Goal: Task Accomplishment & Management: Complete application form

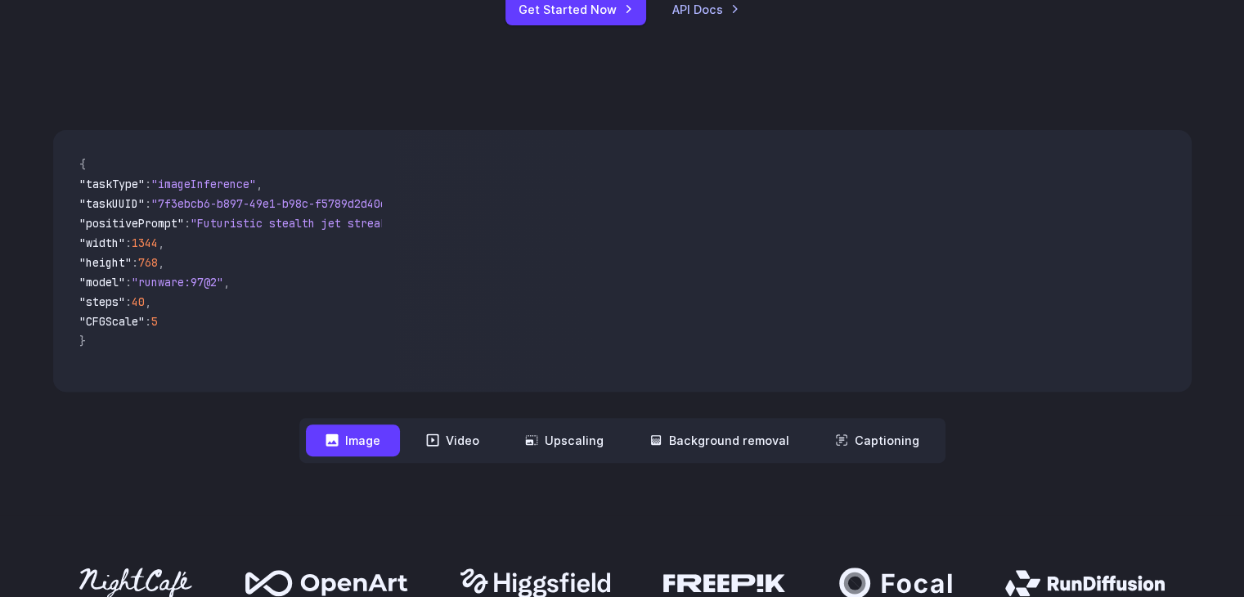
scroll to position [164, 0]
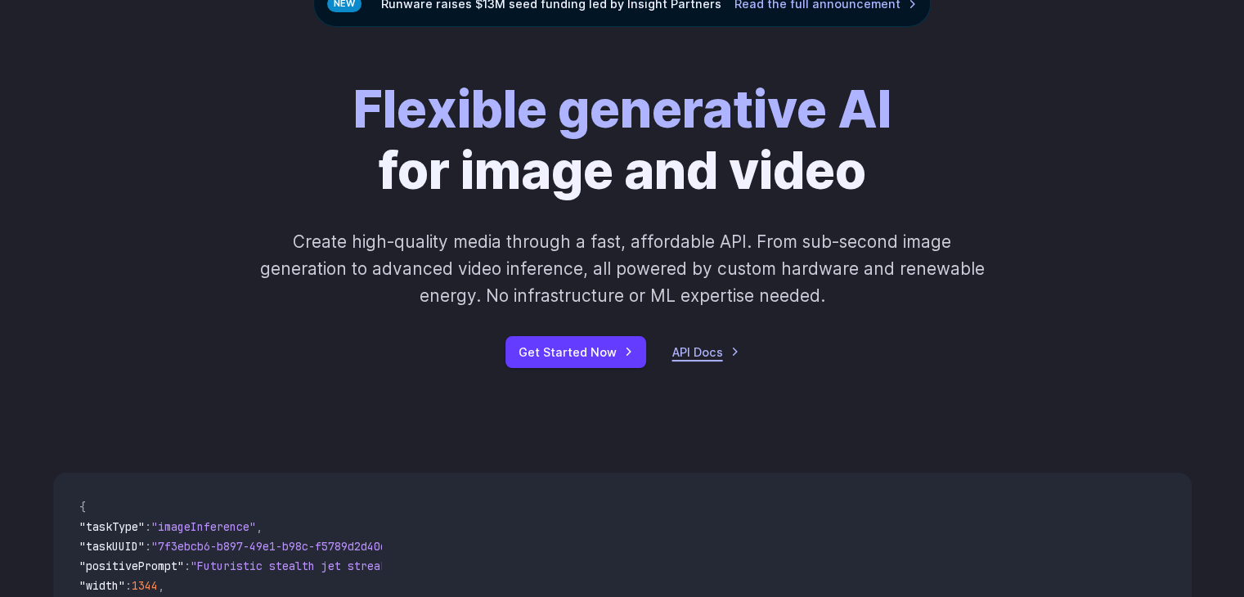
click at [698, 346] on link "API Docs" at bounding box center [705, 352] width 67 height 19
click at [684, 357] on link "API Docs" at bounding box center [705, 352] width 67 height 19
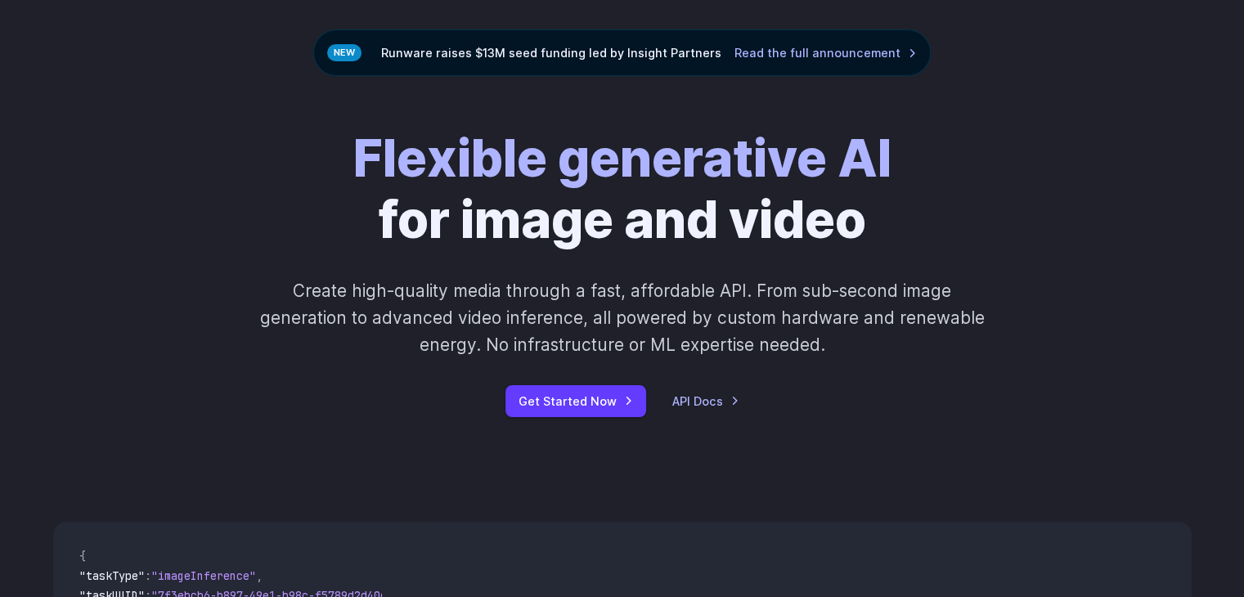
scroll to position [82, 0]
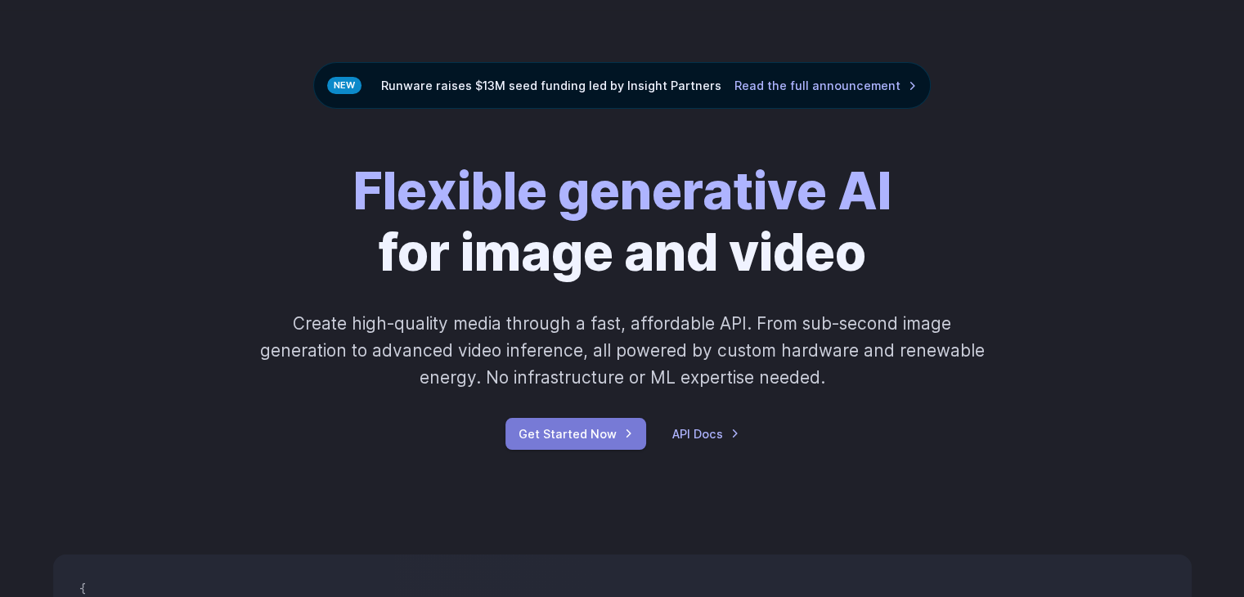
click at [618, 446] on link "Get Started Now" at bounding box center [575, 434] width 141 height 32
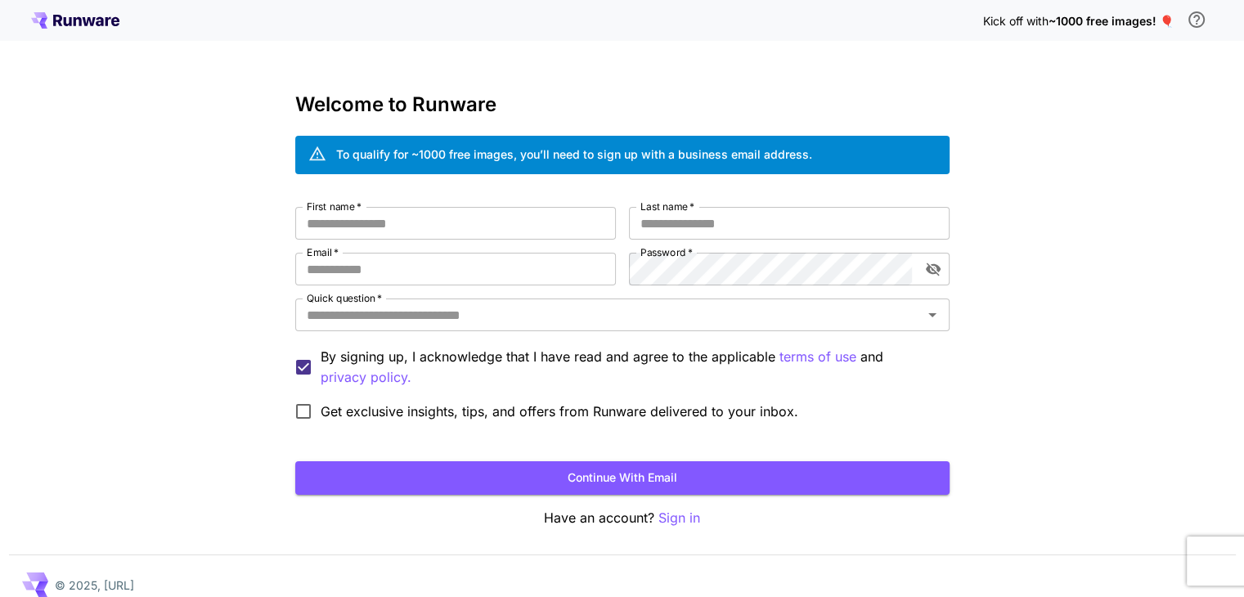
click at [447, 240] on div "First name   * First name   * Last name   * Last name   * Email   * Email   * P…" at bounding box center [622, 318] width 654 height 222
click at [449, 235] on input "First name   *" at bounding box center [455, 223] width 321 height 33
type input "****"
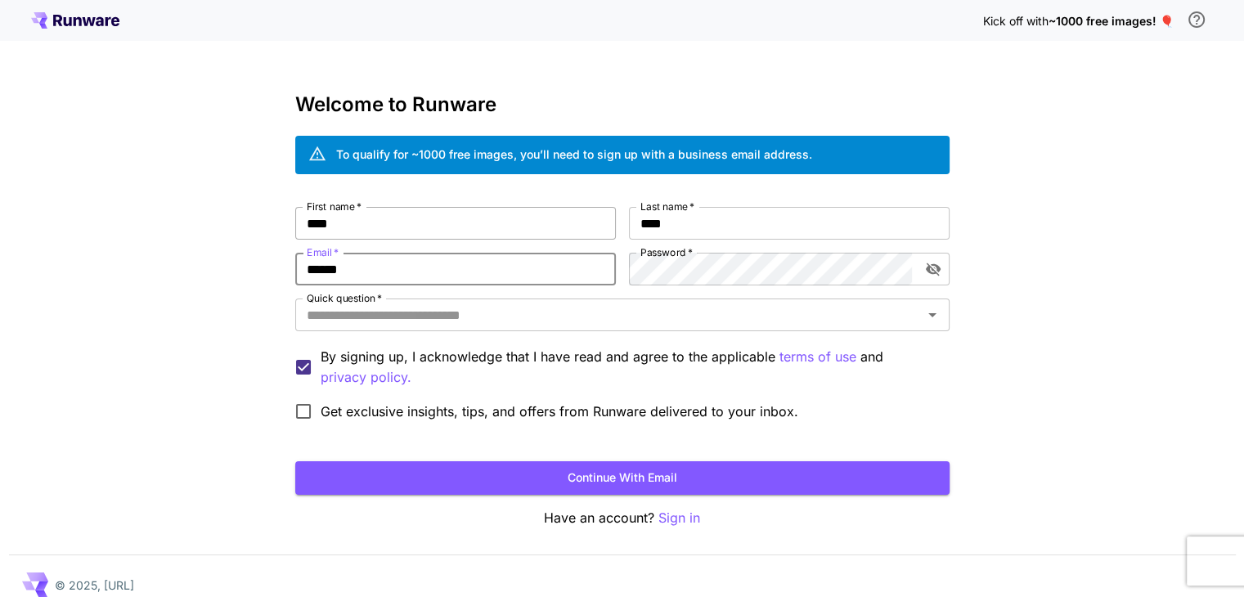
type input "**********"
click at [928, 275] on icon "toggle password visibility" at bounding box center [933, 269] width 16 height 16
click at [432, 318] on input "Quick question   *" at bounding box center [608, 314] width 617 height 23
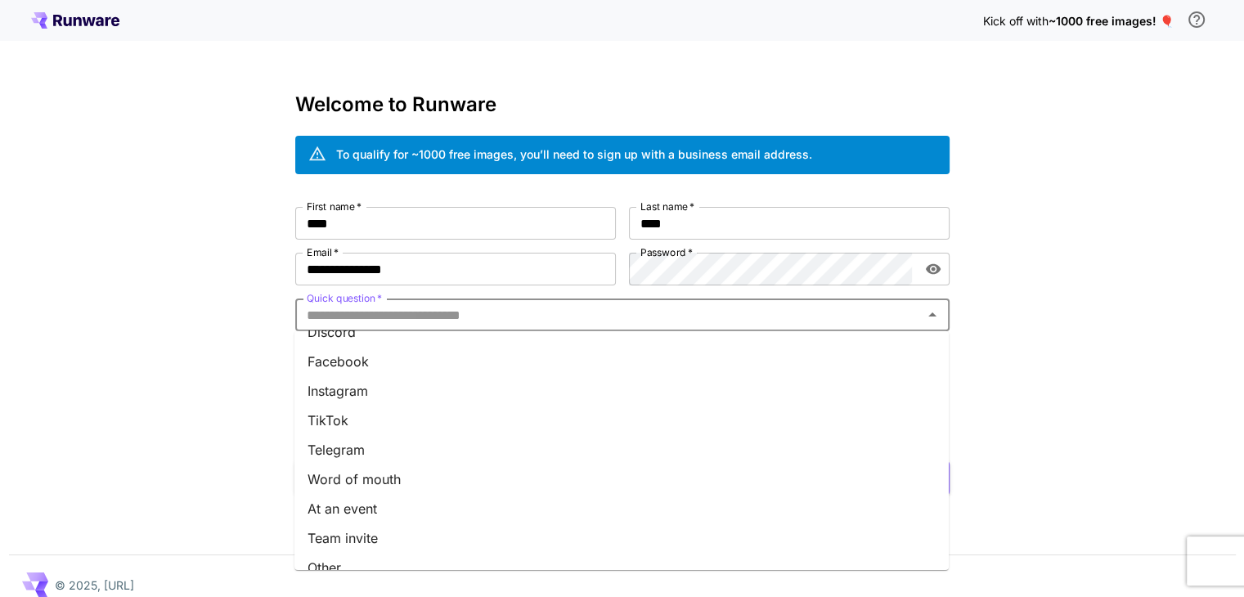
scroll to position [216, 0]
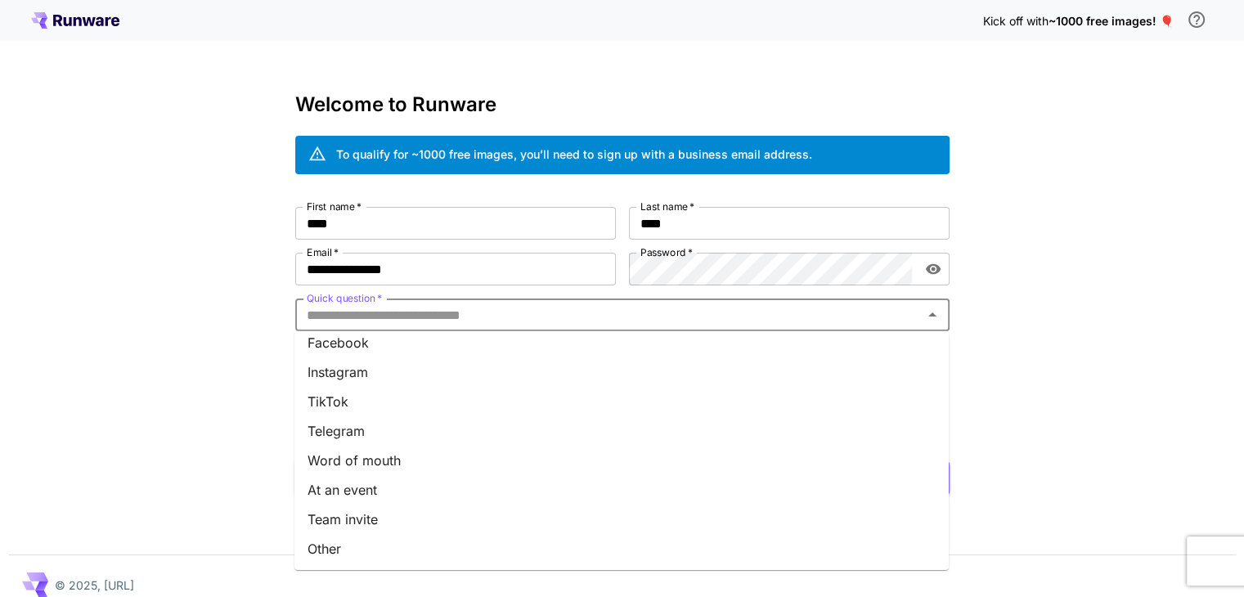
click at [397, 455] on li "Word of mouth" at bounding box center [621, 460] width 654 height 29
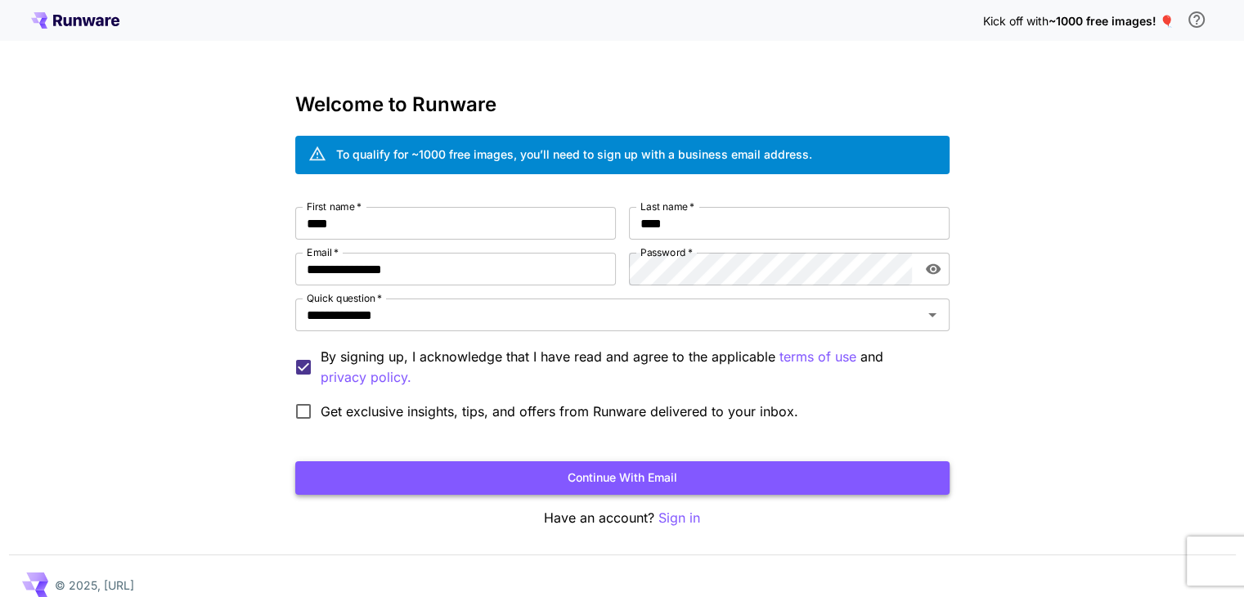
click at [420, 468] on button "Continue with email" at bounding box center [622, 478] width 654 height 34
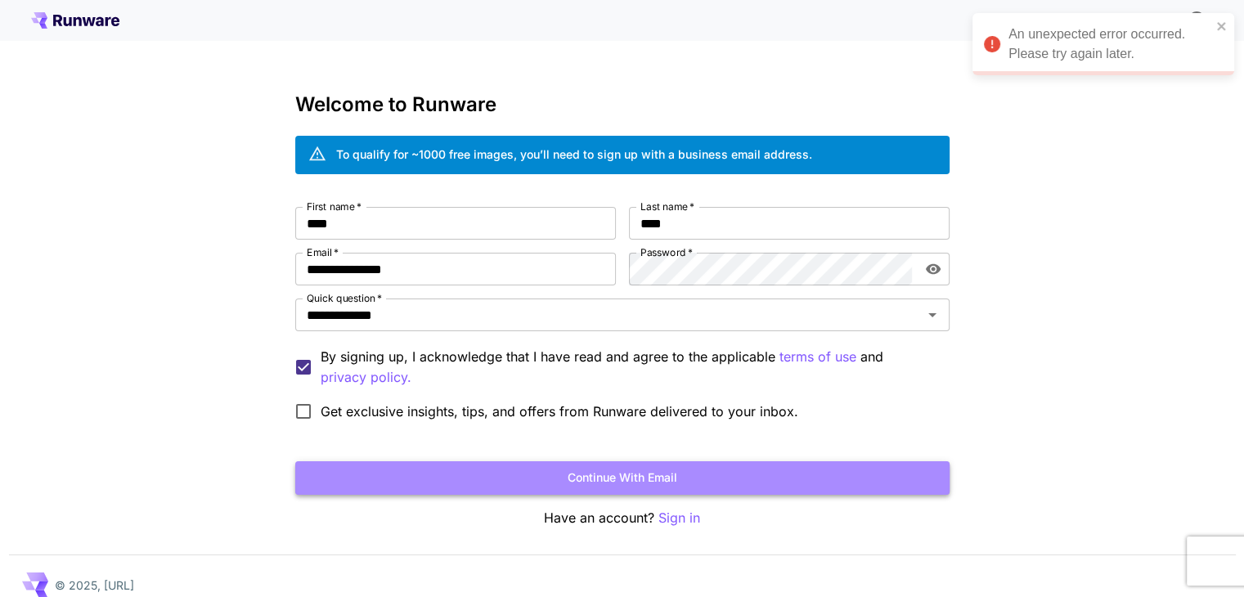
click at [667, 473] on button "Continue with email" at bounding box center [622, 478] width 654 height 34
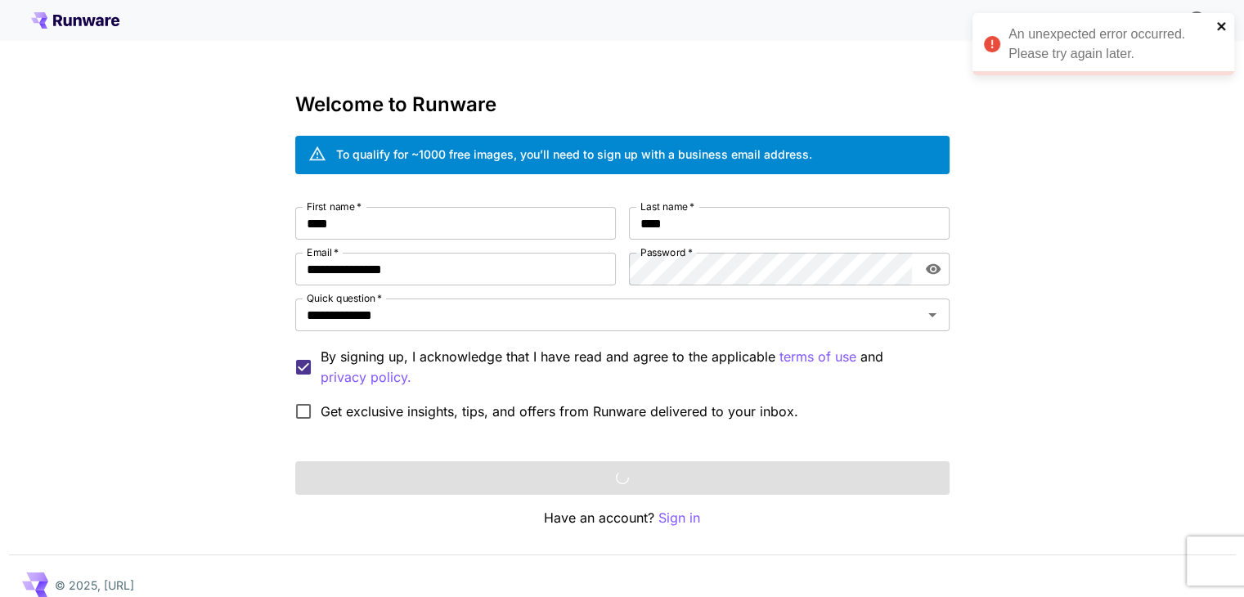
click at [1223, 24] on icon "close" at bounding box center [1221, 26] width 8 height 8
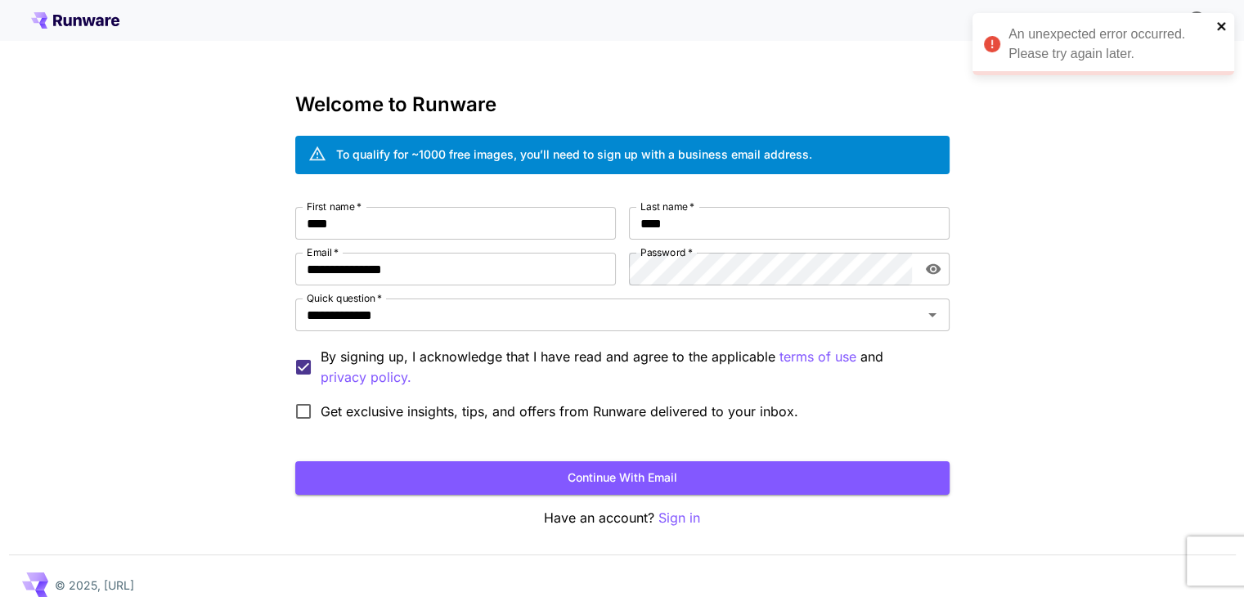
click at [1219, 30] on icon "close" at bounding box center [1221, 26] width 11 height 13
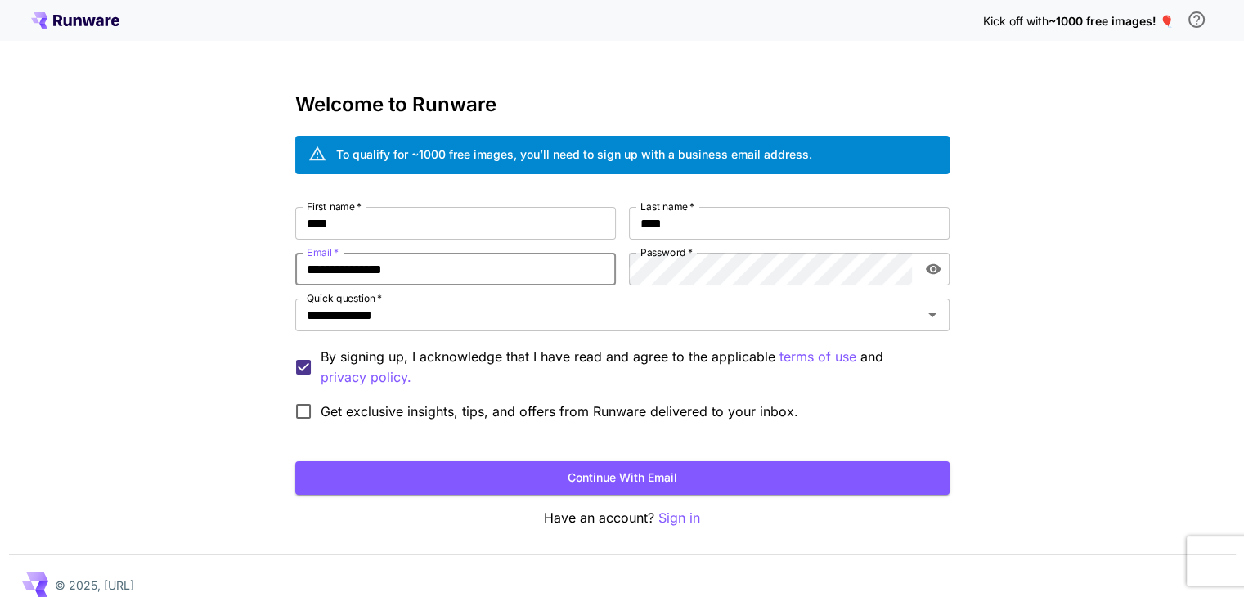
click at [423, 273] on input "**********" at bounding box center [455, 269] width 321 height 33
click at [505, 312] on input "**********" at bounding box center [598, 314] width 596 height 23
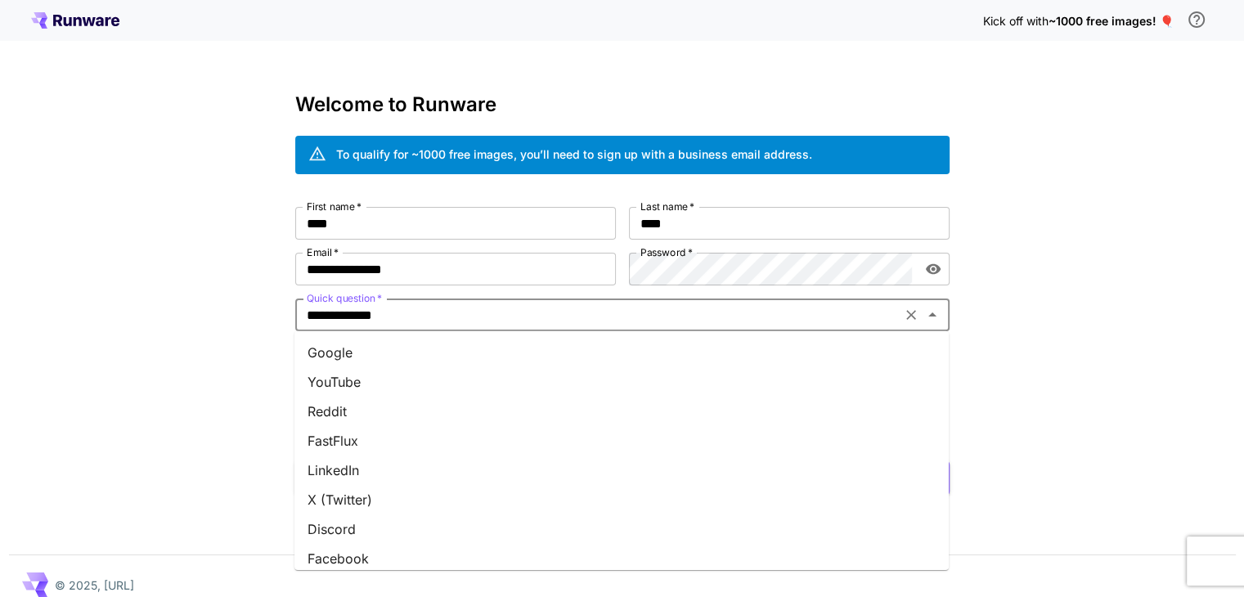
scroll to position [121, 0]
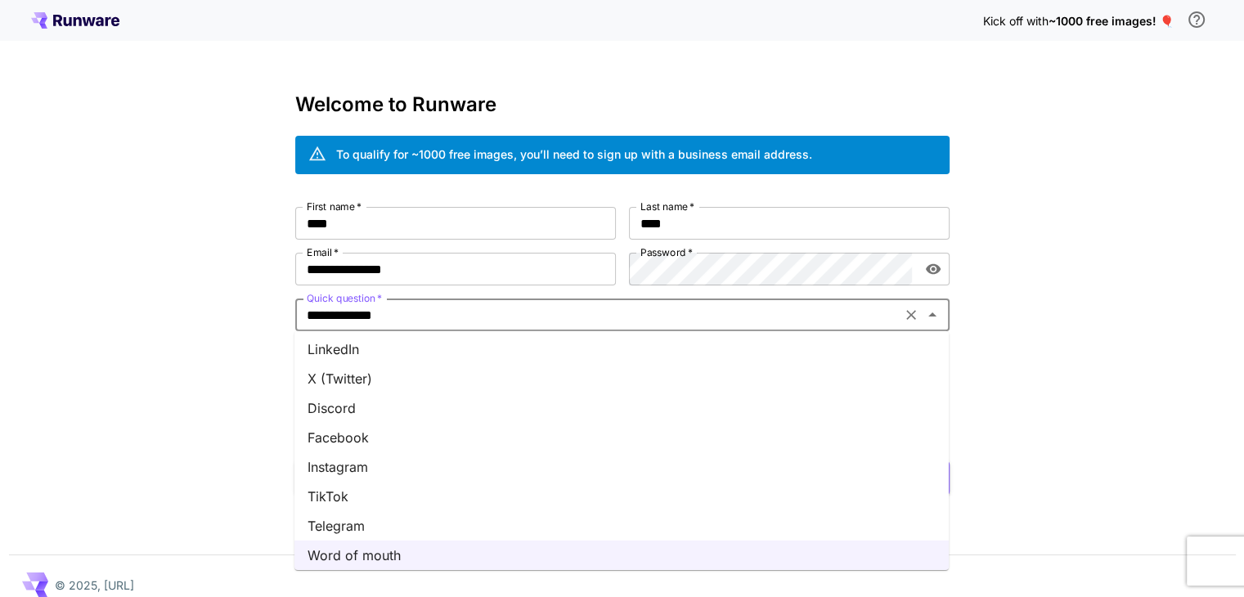
click at [478, 436] on li "Facebook" at bounding box center [621, 437] width 654 height 29
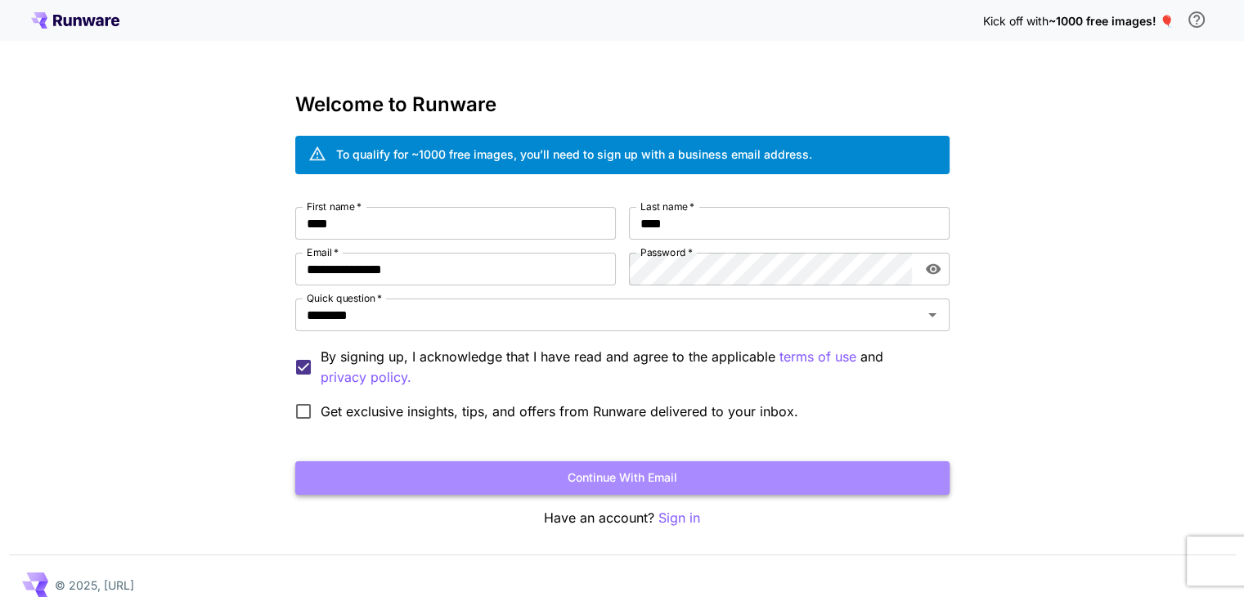
click at [471, 476] on button "Continue with email" at bounding box center [622, 478] width 654 height 34
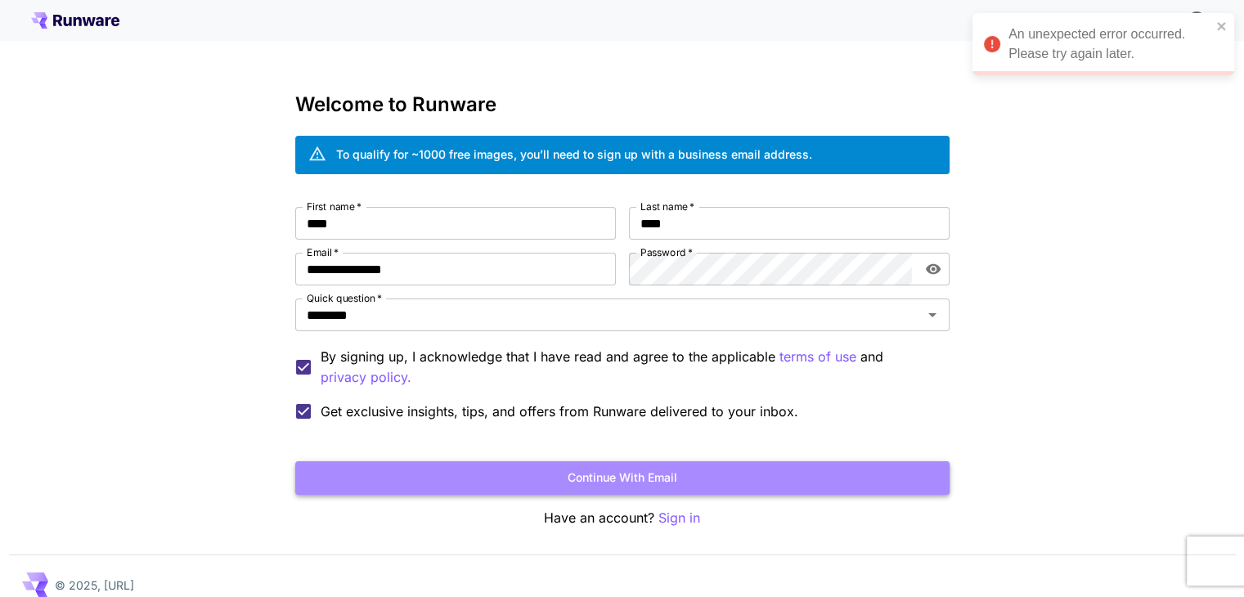
click at [307, 469] on button "Continue with email" at bounding box center [622, 478] width 654 height 34
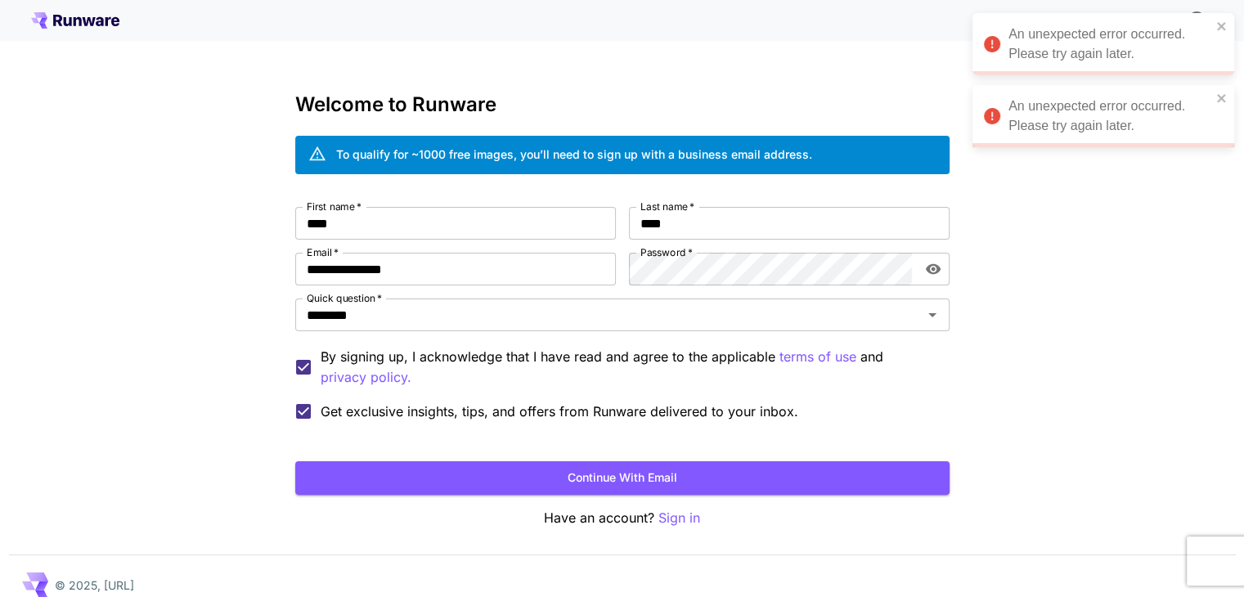
click at [1211, 26] on div "An unexpected error occurred. Please try again later." at bounding box center [1097, 44] width 237 height 49
click at [1217, 95] on div "**********" at bounding box center [622, 308] width 1244 height 616
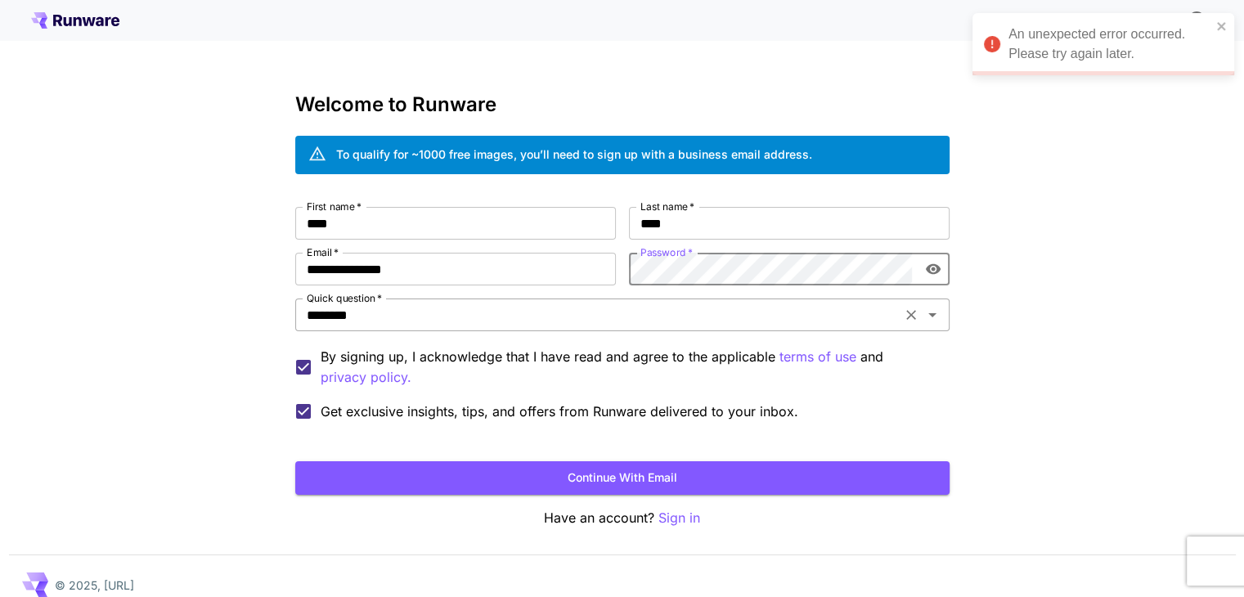
scroll to position [18, 0]
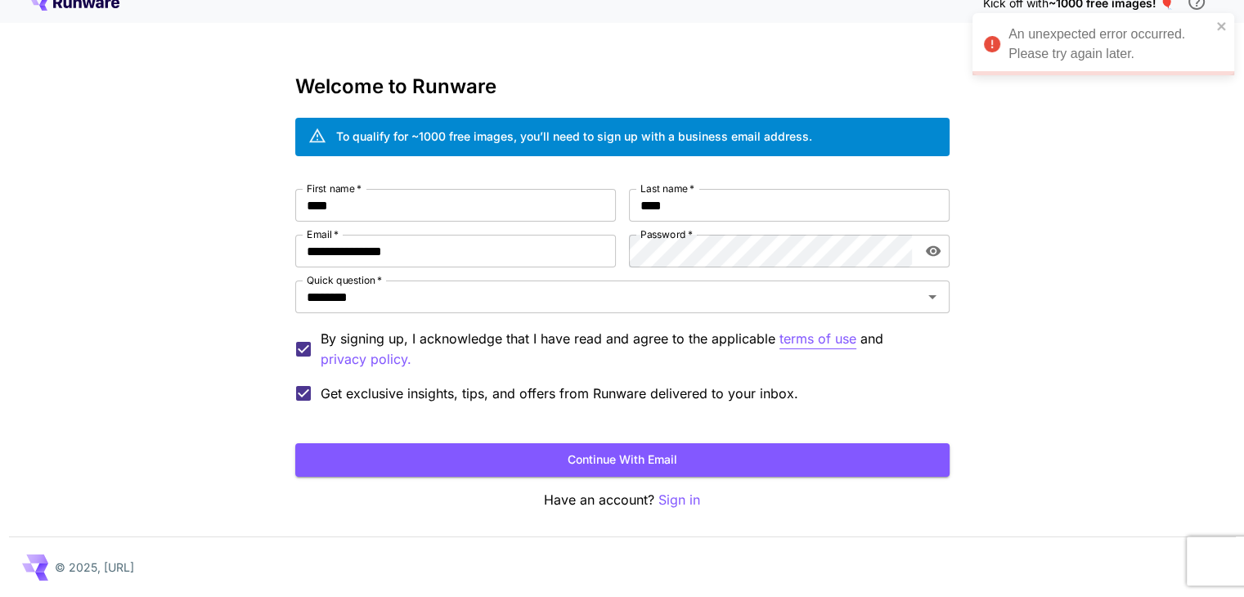
click at [824, 341] on p "terms of use" at bounding box center [817, 339] width 77 height 20
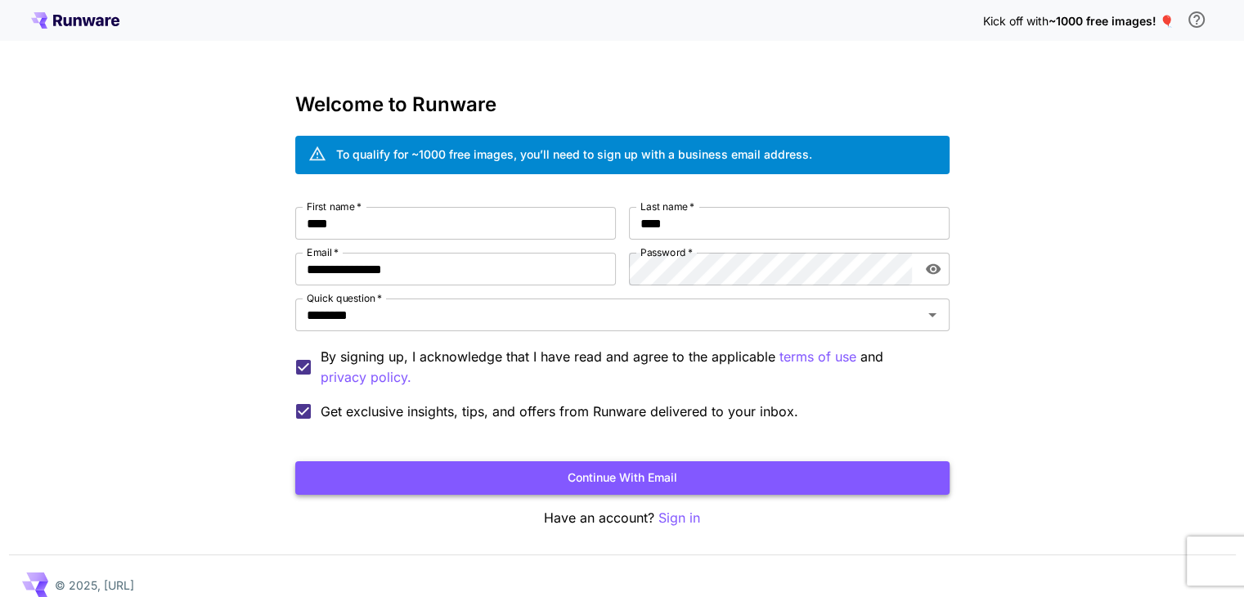
click at [822, 476] on button "Continue with email" at bounding box center [622, 478] width 654 height 34
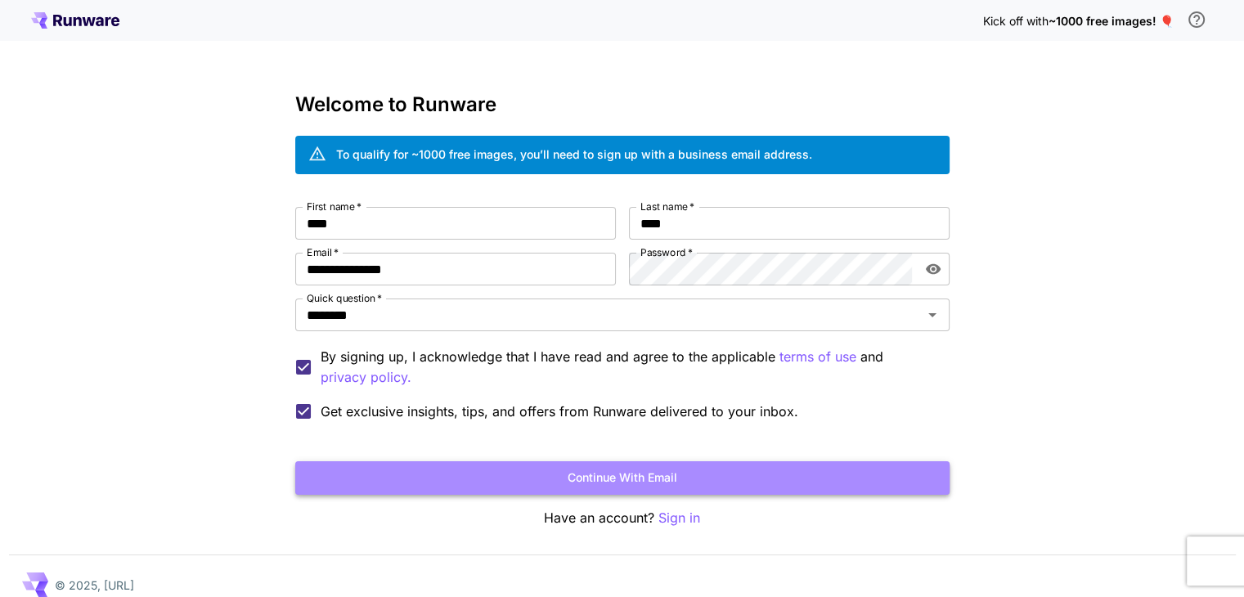
click at [823, 467] on button "Continue with email" at bounding box center [622, 478] width 654 height 34
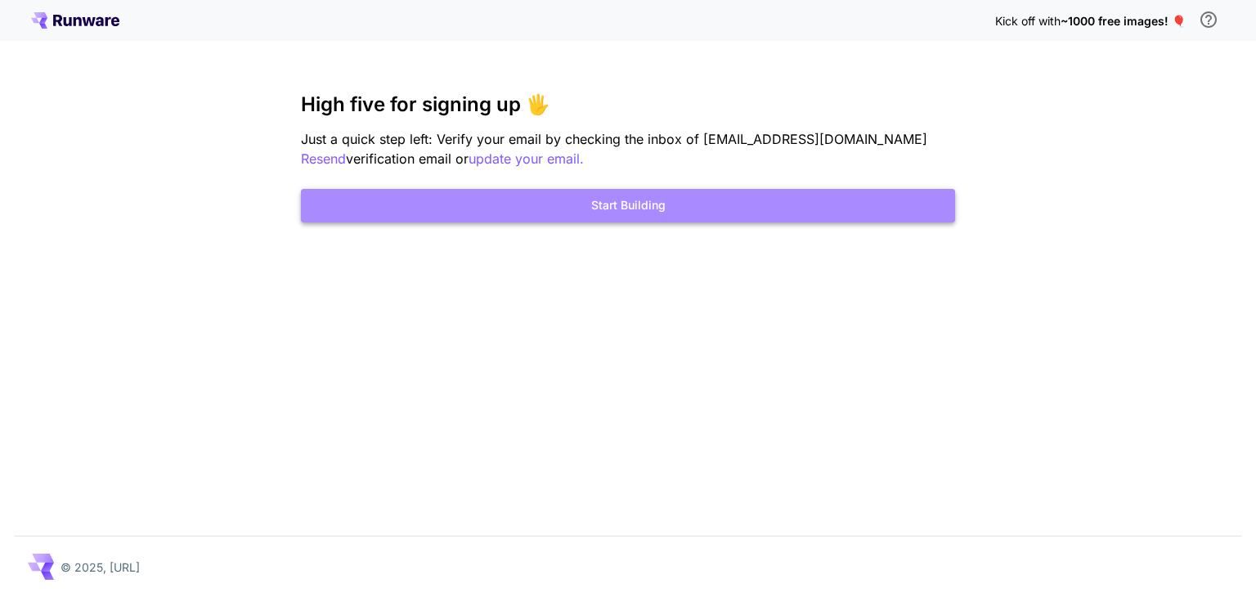
click at [811, 207] on button "Start Building" at bounding box center [628, 206] width 654 height 34
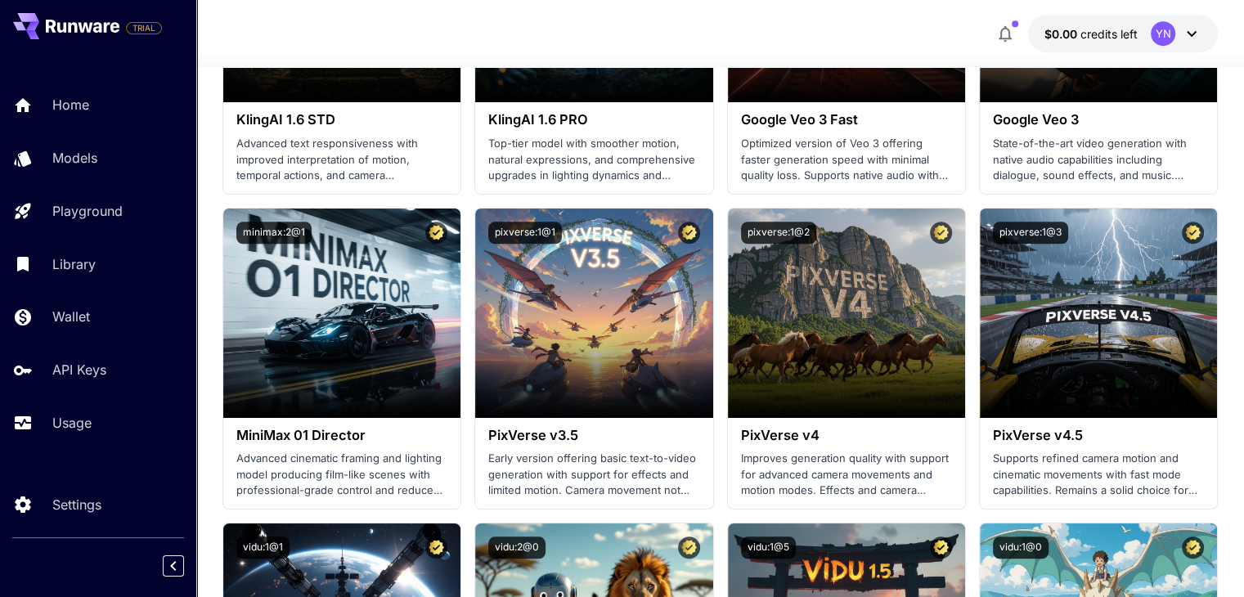
scroll to position [1376, 0]
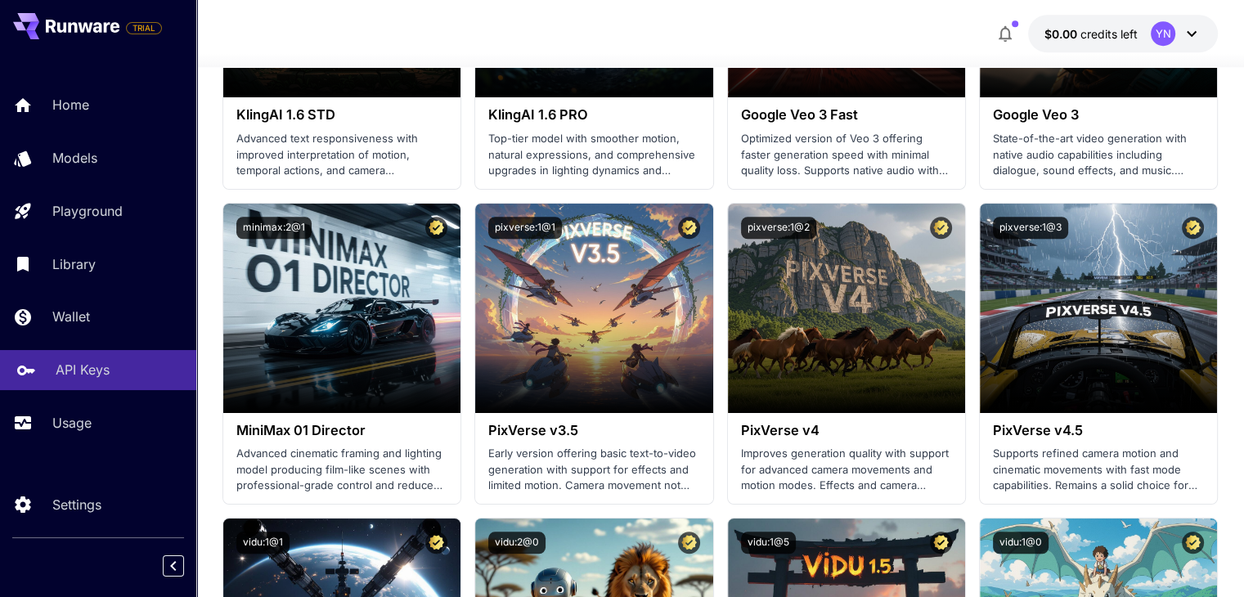
click at [62, 379] on p "API Keys" at bounding box center [83, 370] width 54 height 20
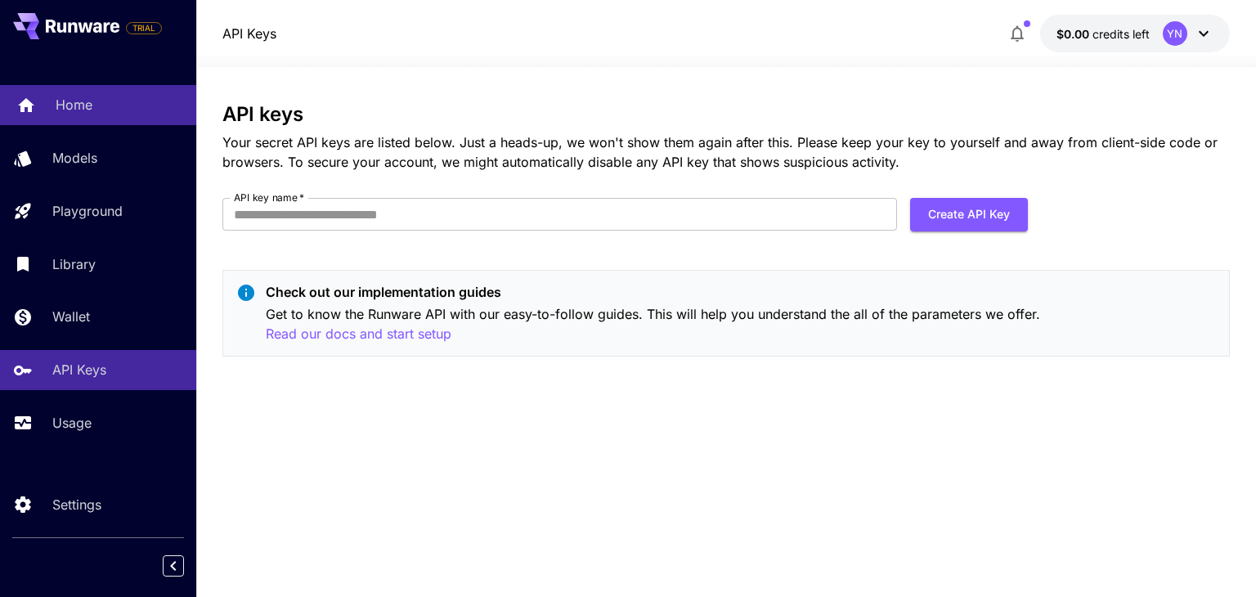
click at [64, 107] on p "Home" at bounding box center [74, 105] width 37 height 20
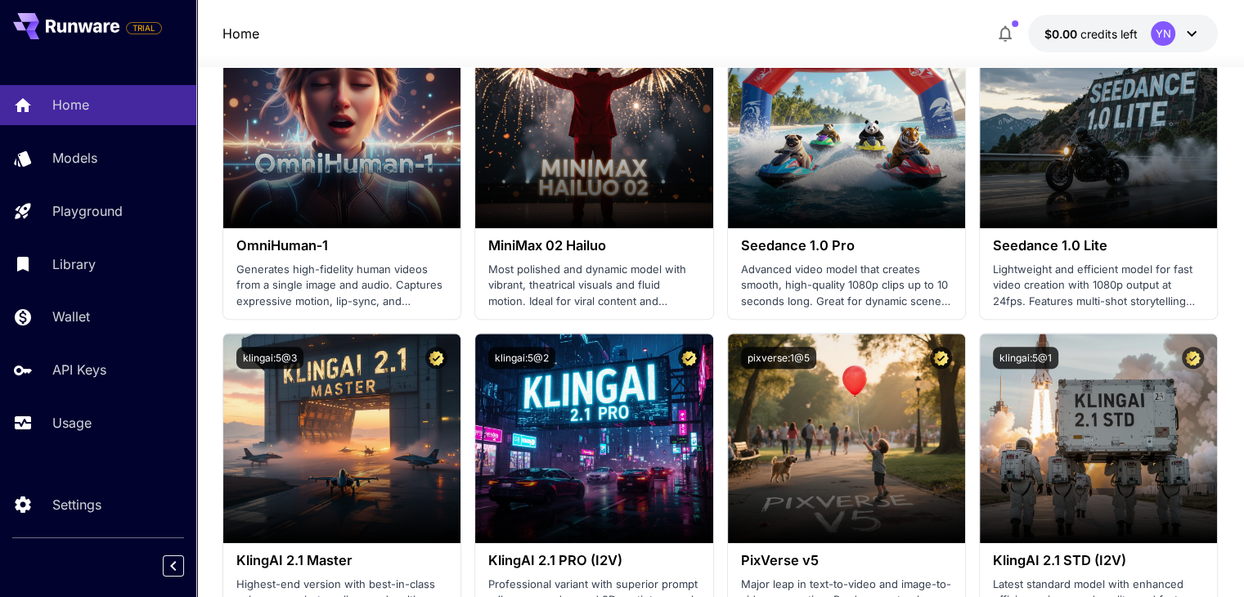
scroll to position [626, 0]
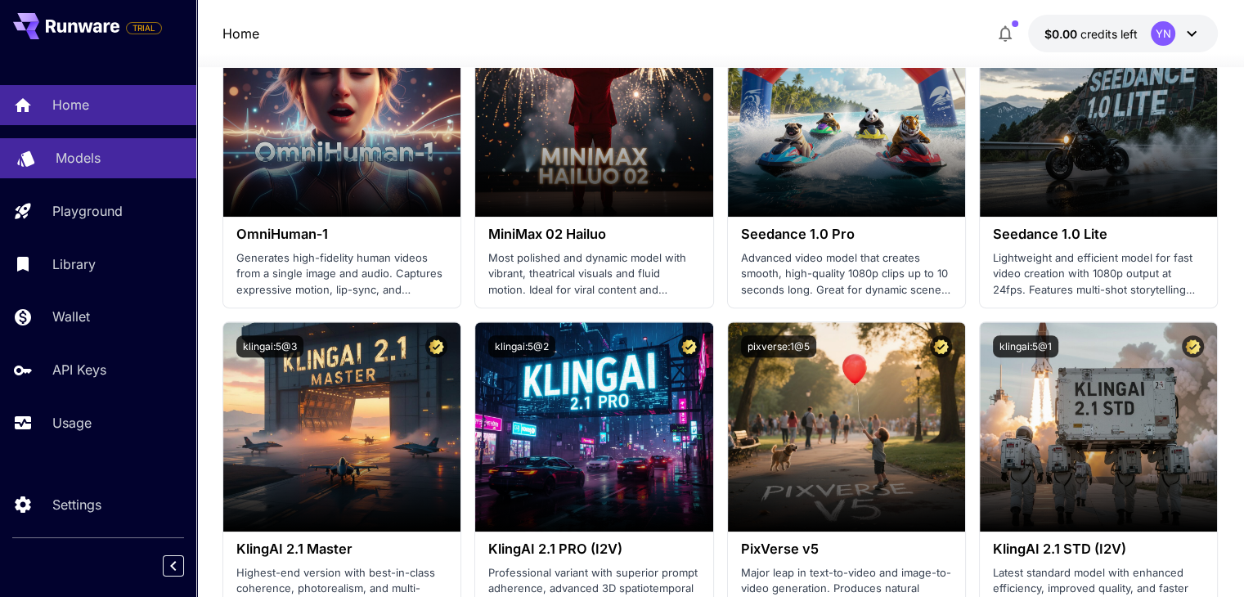
click at [79, 155] on p "Models" at bounding box center [78, 158] width 45 height 20
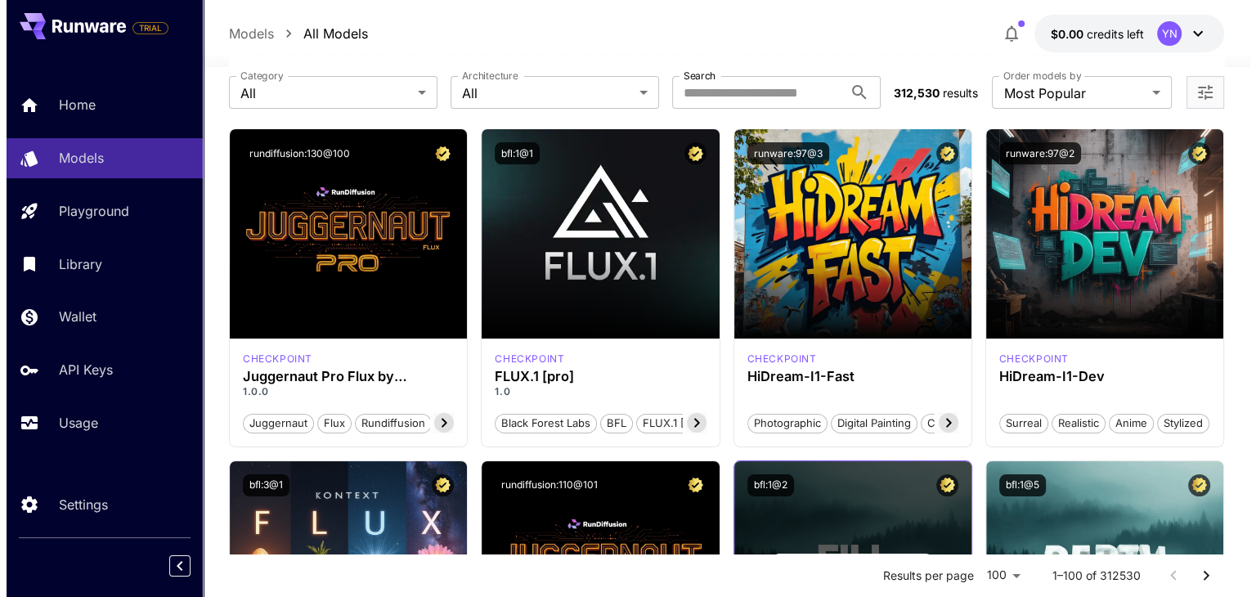
scroll to position [78, 0]
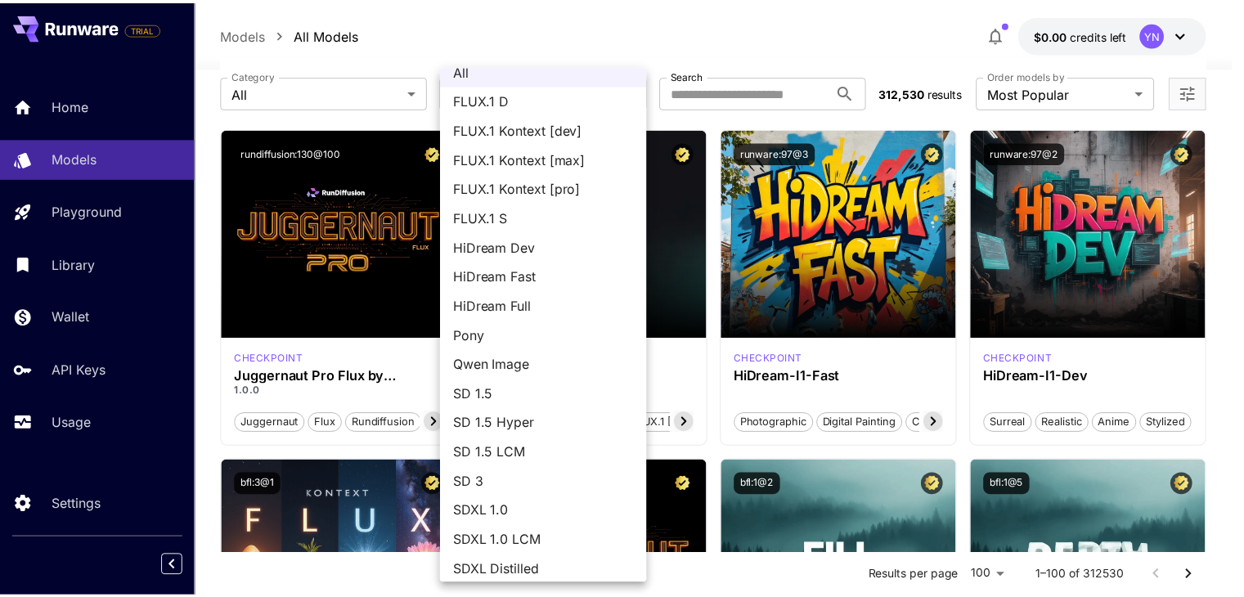
scroll to position [0, 0]
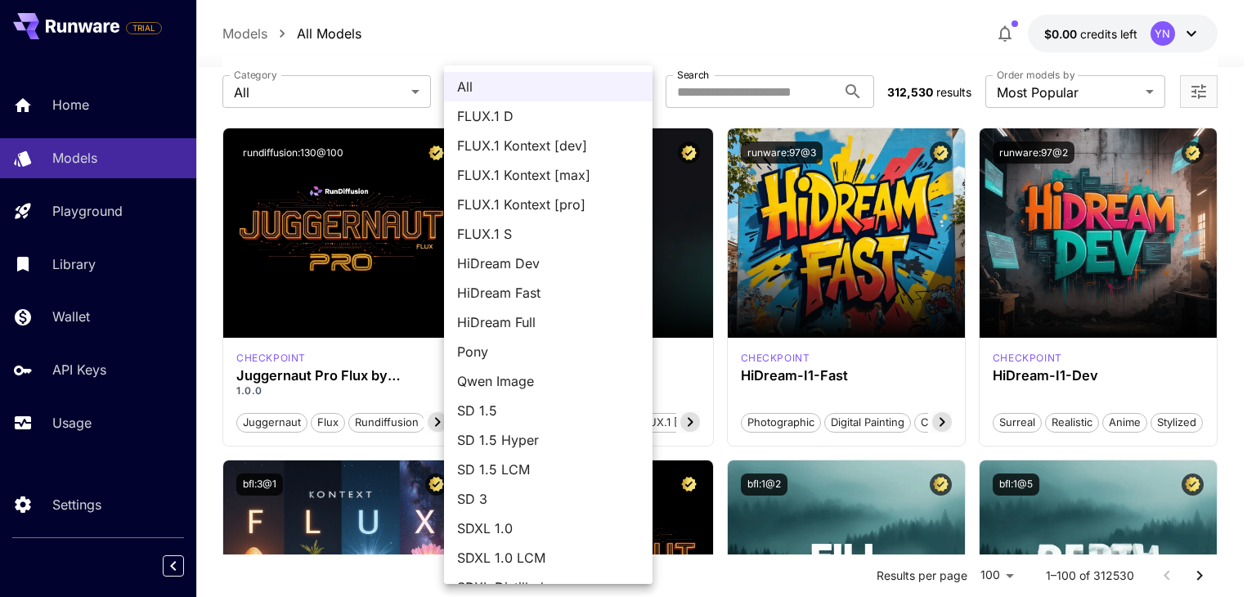
click at [653, 32] on div at bounding box center [628, 298] width 1256 height 597
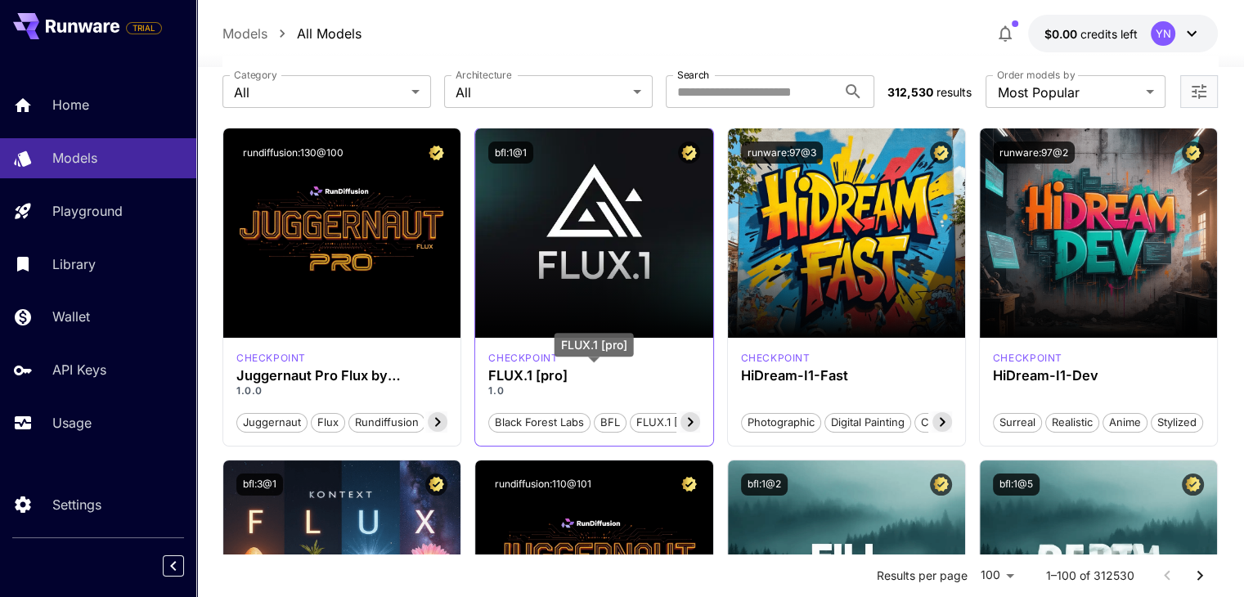
click at [533, 370] on h3 "FLUX.1 [pro]" at bounding box center [593, 376] width 211 height 16
click at [684, 420] on icon at bounding box center [690, 422] width 20 height 20
click at [684, 420] on span "FLUX.1 [pro]" at bounding box center [665, 423] width 74 height 16
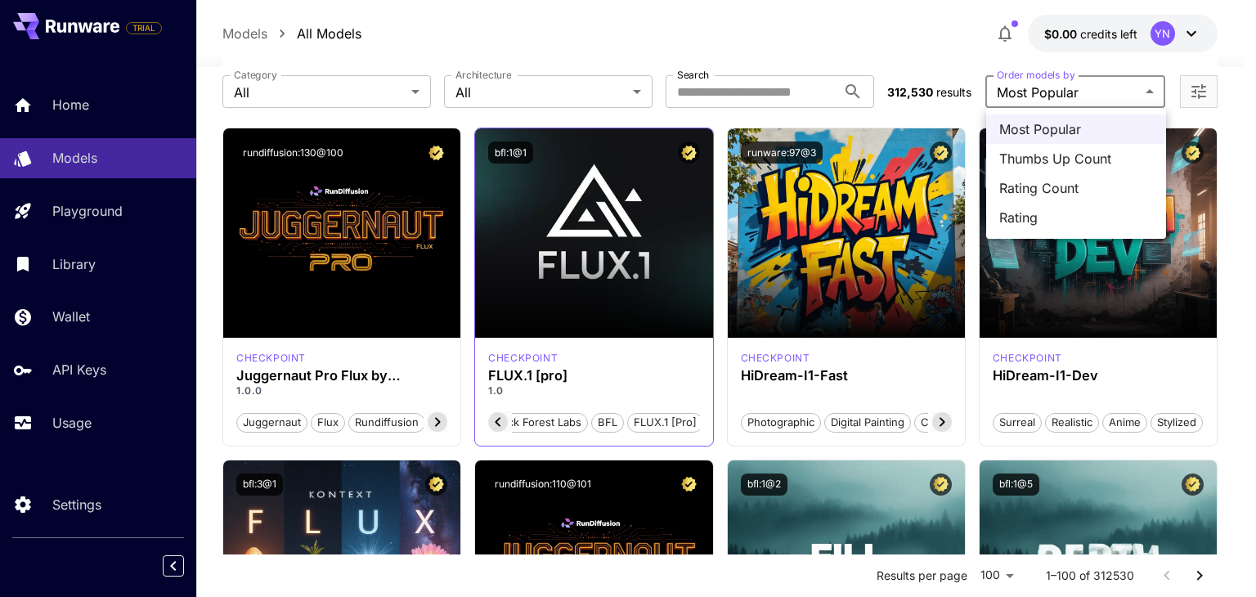
click at [1134, 99] on div at bounding box center [628, 298] width 1256 height 597
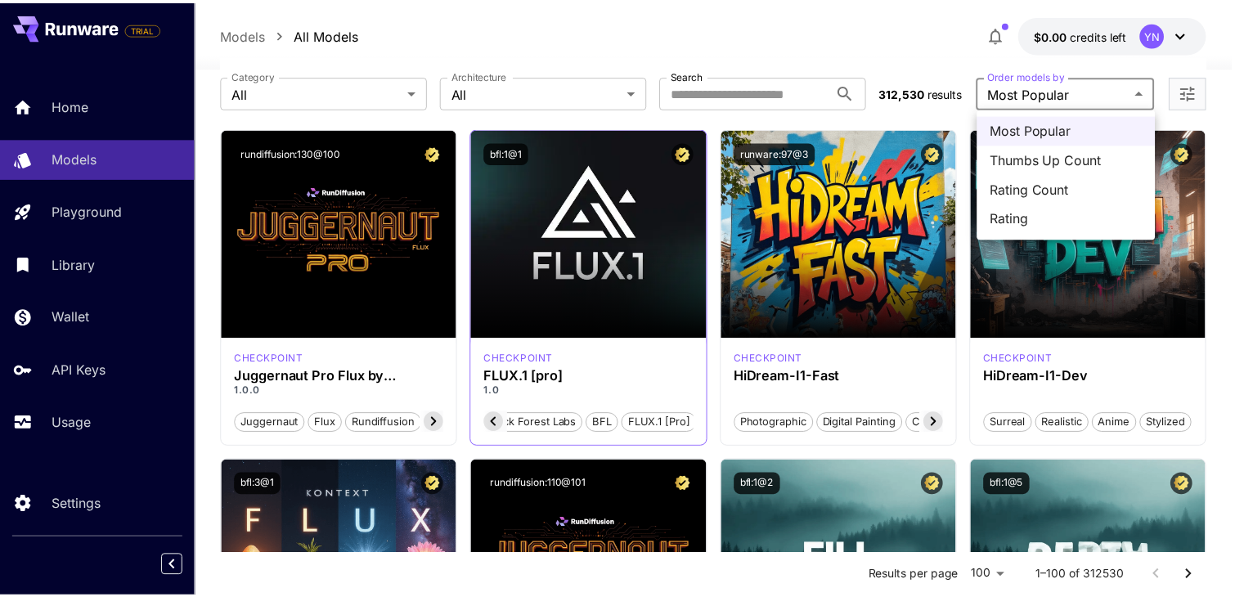
scroll to position [0, 23]
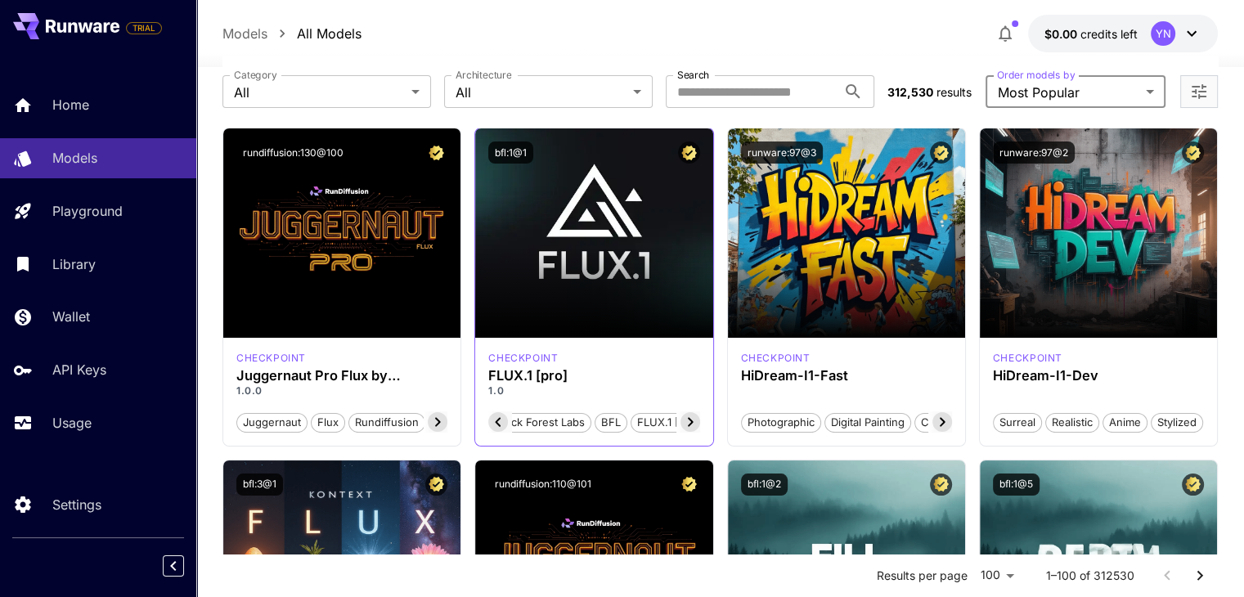
click at [1206, 92] on icon "Open more filters" at bounding box center [1199, 92] width 20 height 20
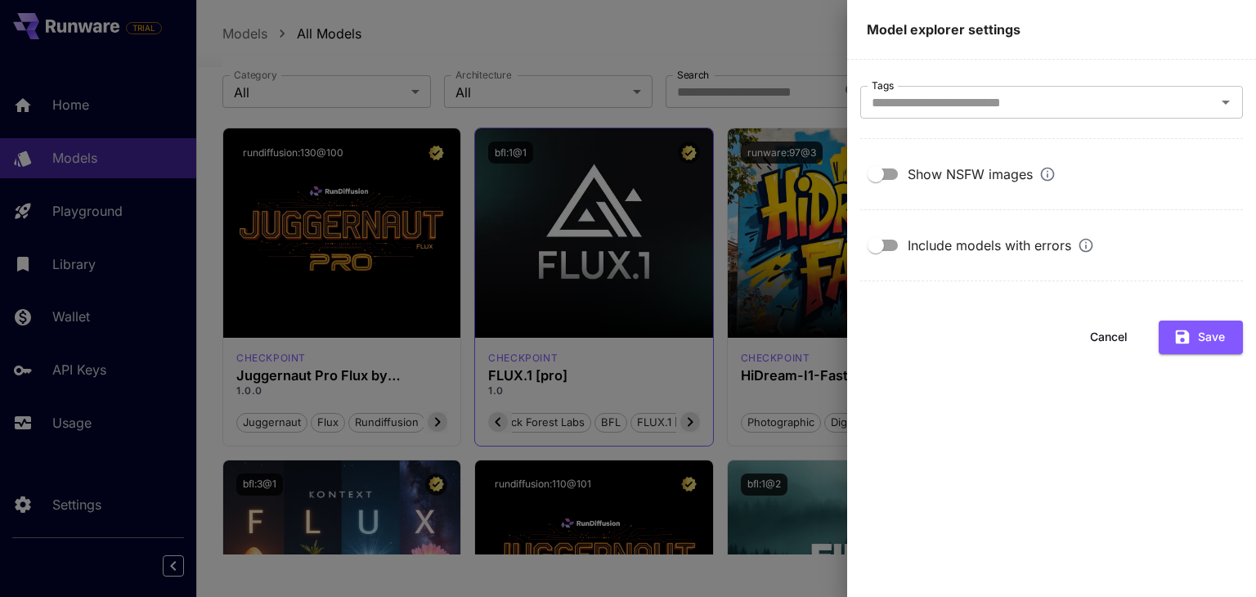
click at [603, 27] on div at bounding box center [628, 298] width 1256 height 597
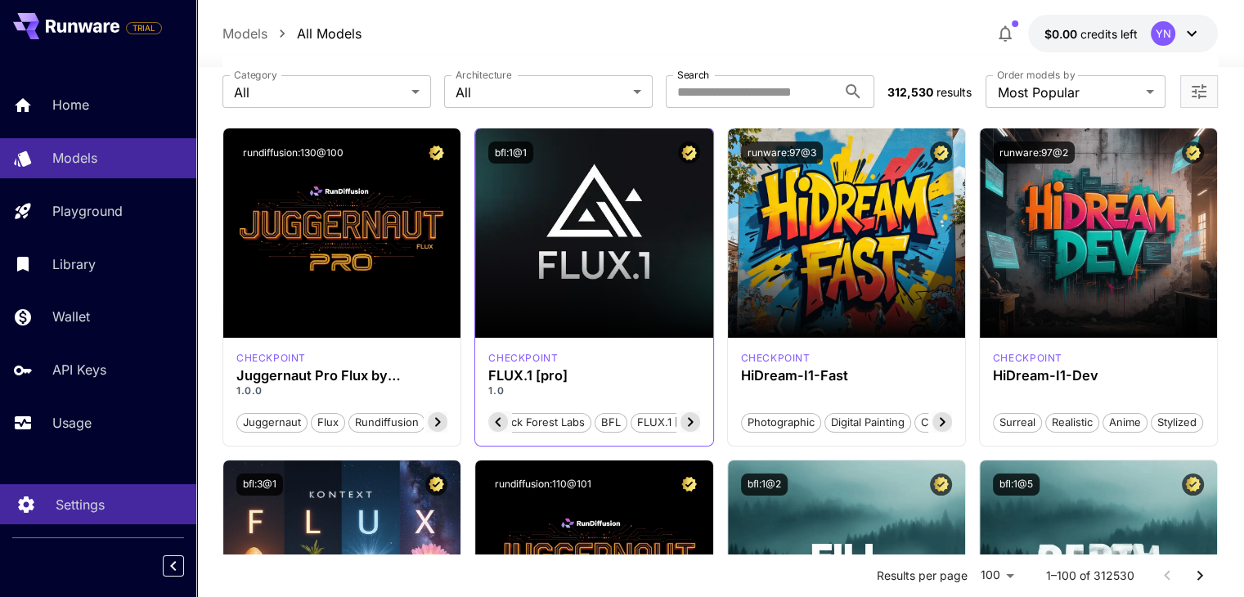
click at [88, 505] on p "Settings" at bounding box center [80, 505] width 49 height 20
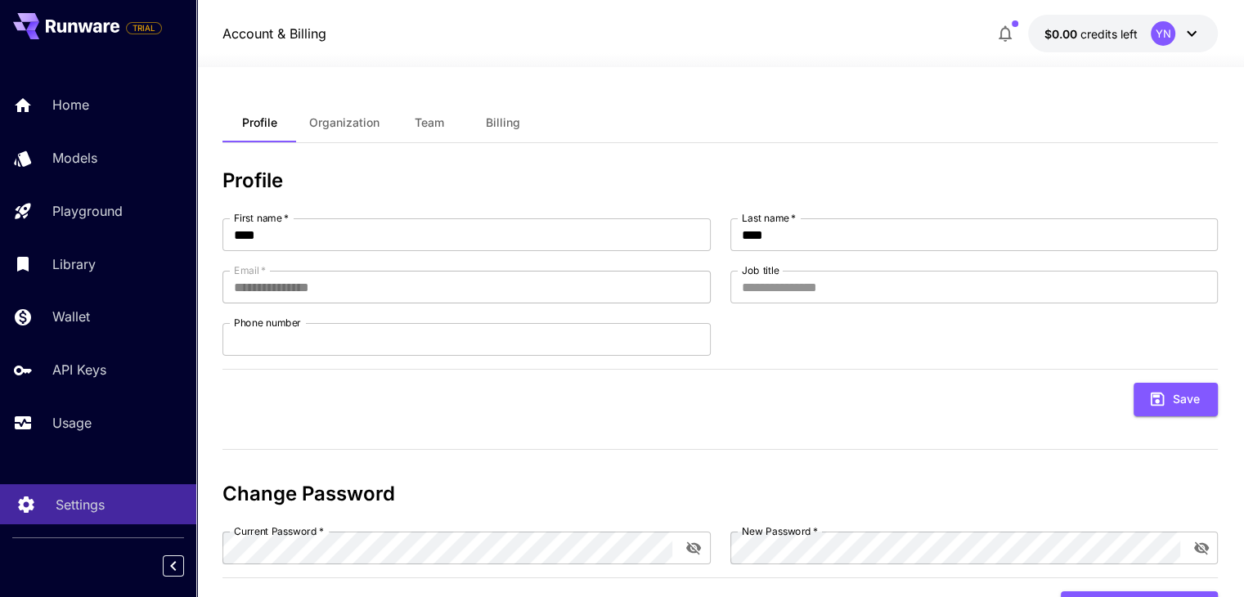
click at [88, 505] on p "Settings" at bounding box center [80, 505] width 49 height 20
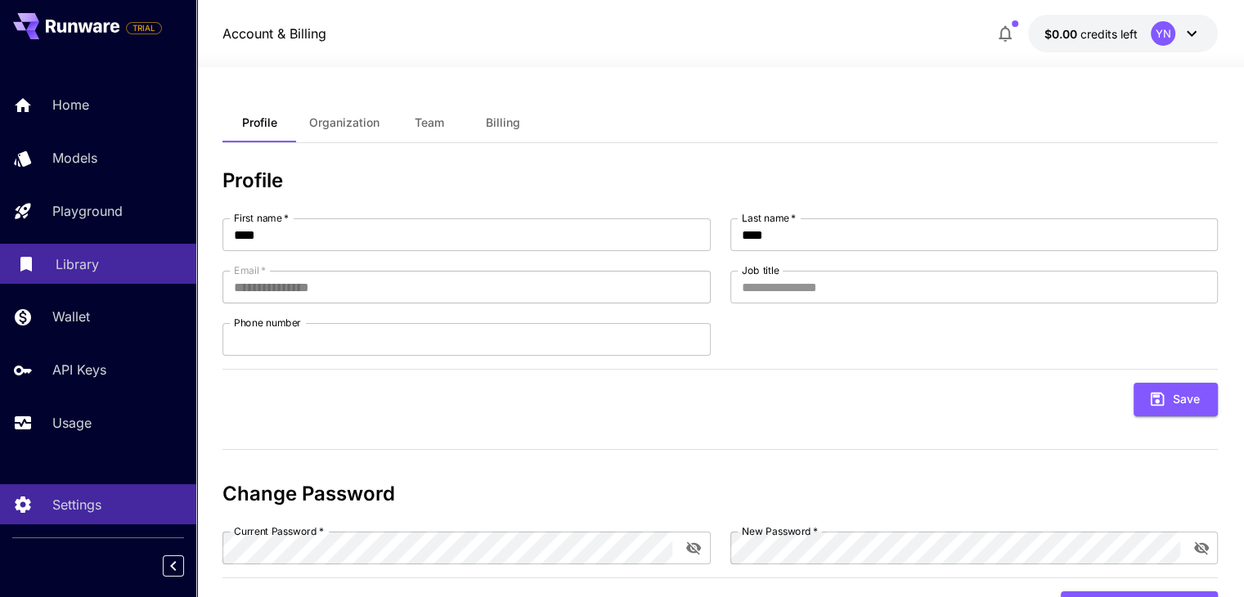
click at [79, 265] on p "Library" at bounding box center [77, 264] width 43 height 20
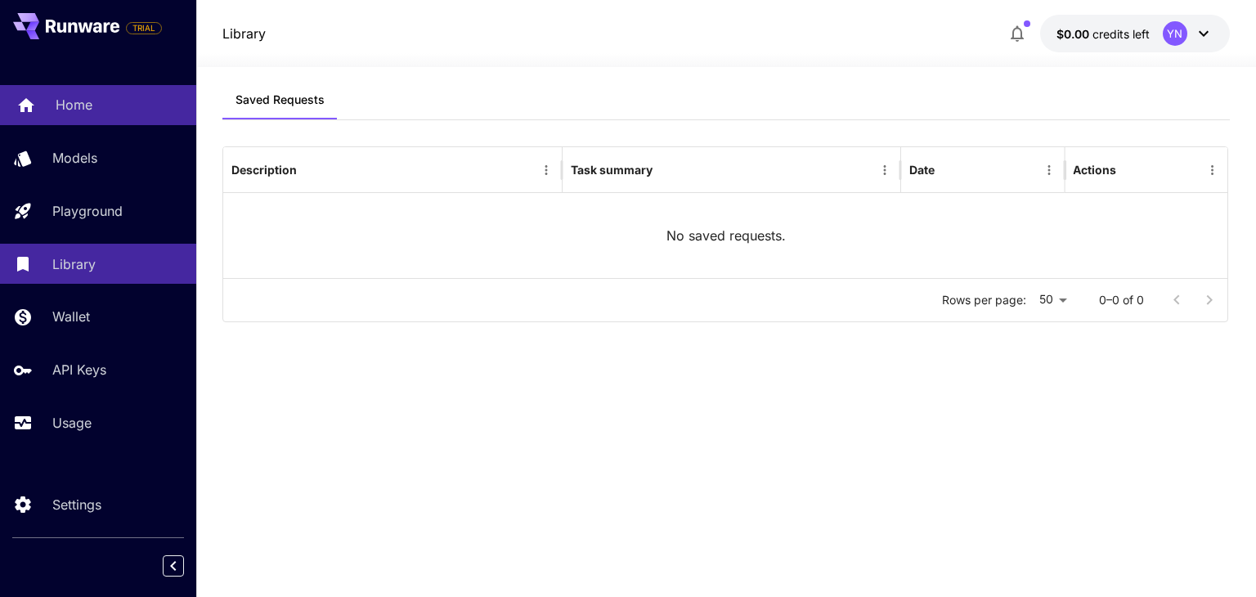
click at [80, 102] on p "Home" at bounding box center [74, 105] width 37 height 20
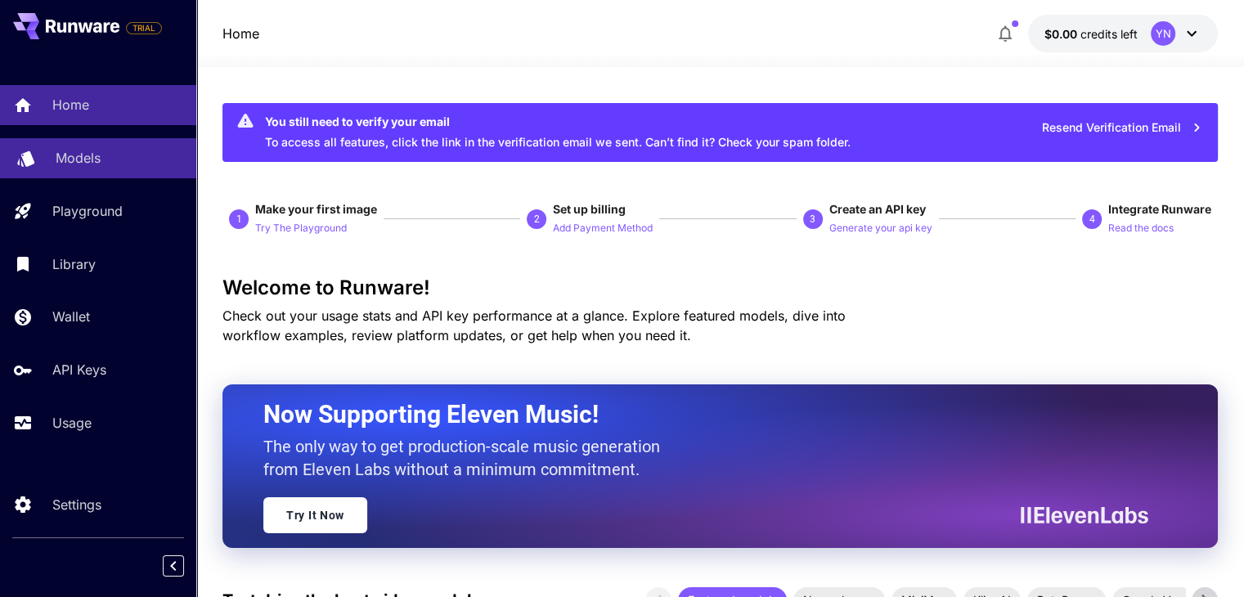
click at [100, 170] on link "Models" at bounding box center [98, 158] width 196 height 40
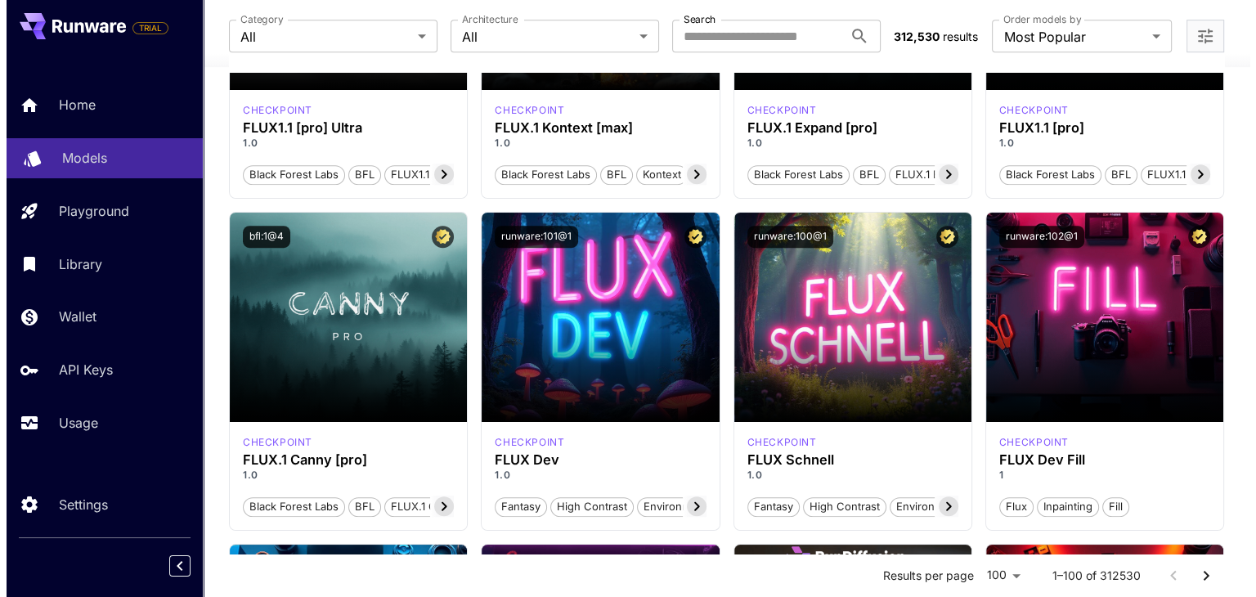
scroll to position [1308, 0]
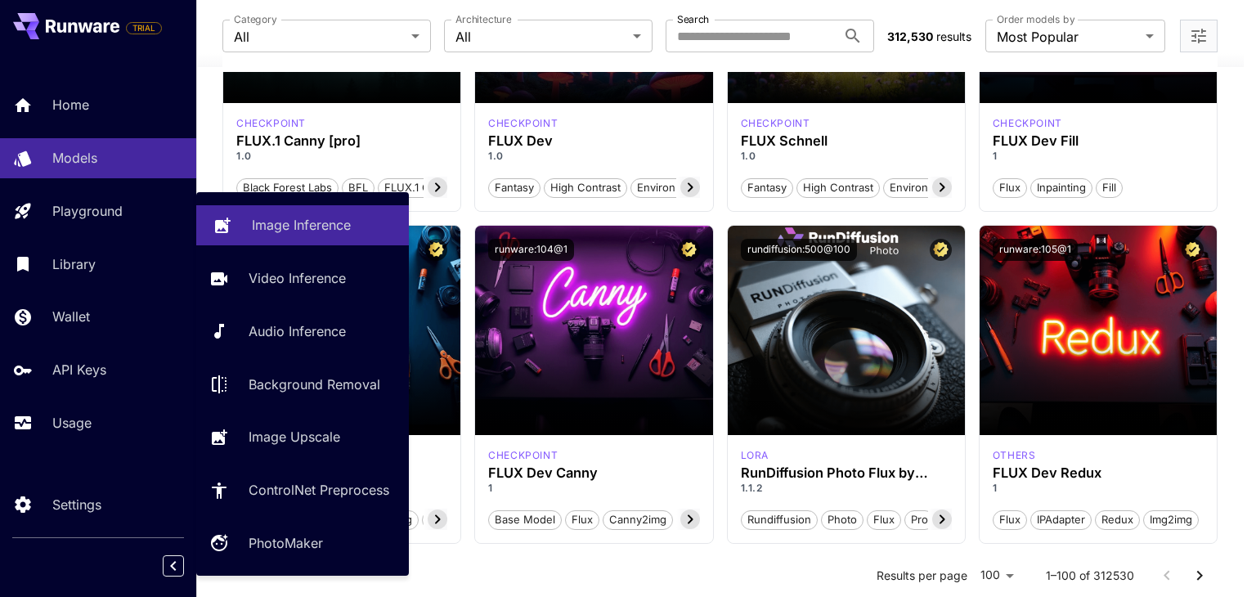
click at [336, 239] on link "Image Inference" at bounding box center [302, 225] width 213 height 40
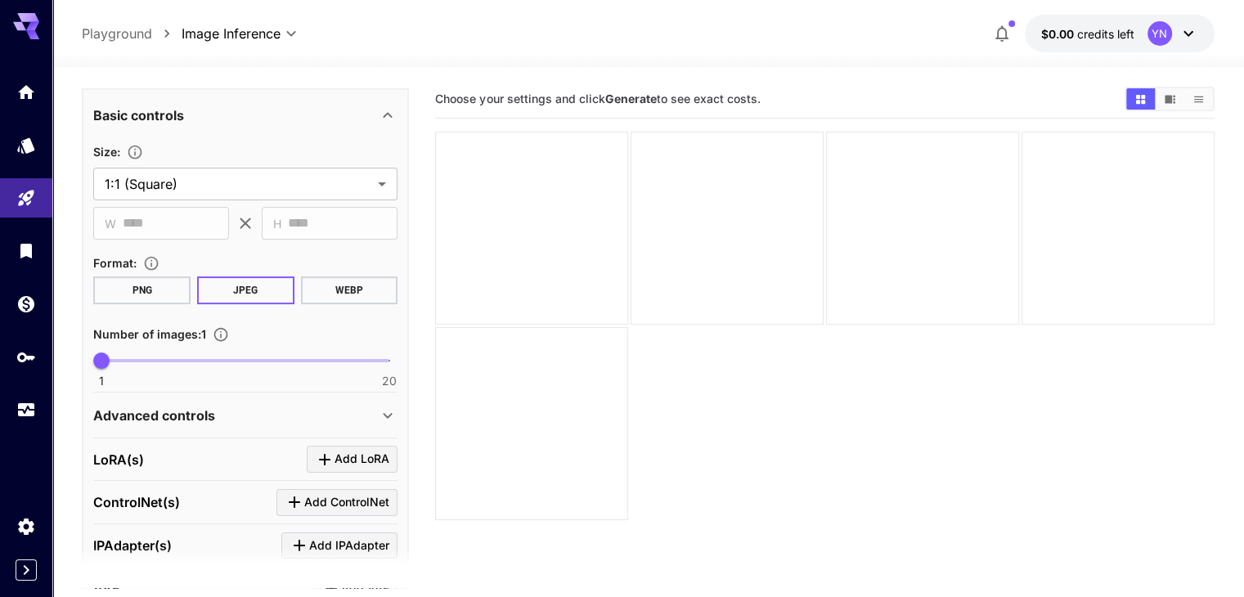
scroll to position [487, 0]
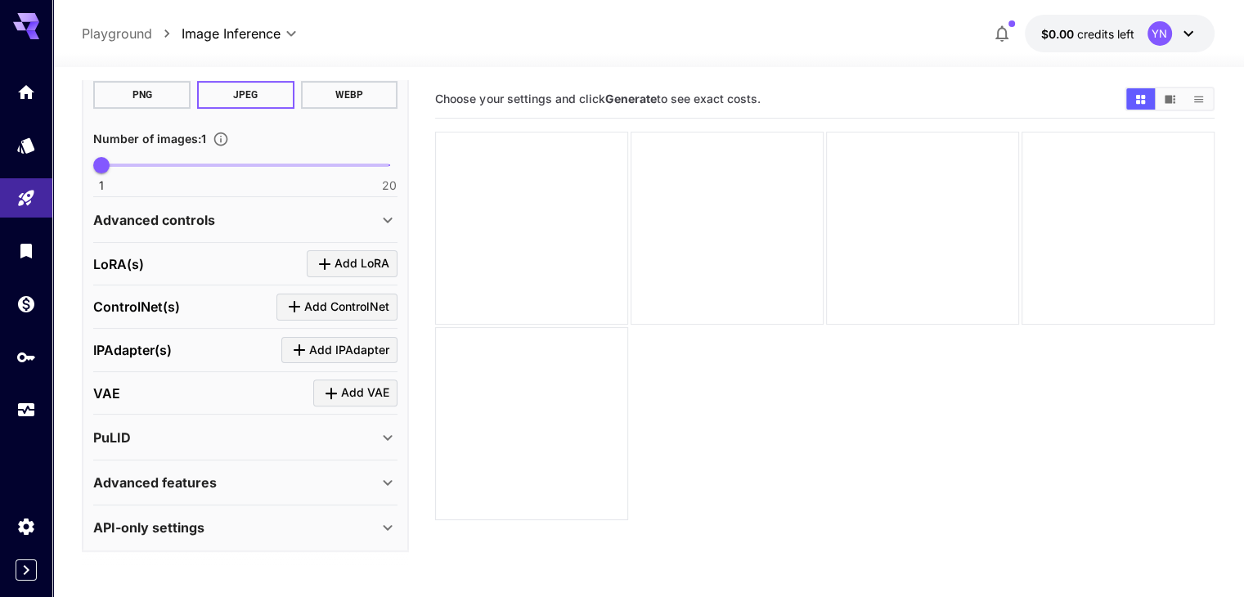
click at [302, 534] on div "API-only settings" at bounding box center [245, 527] width 304 height 39
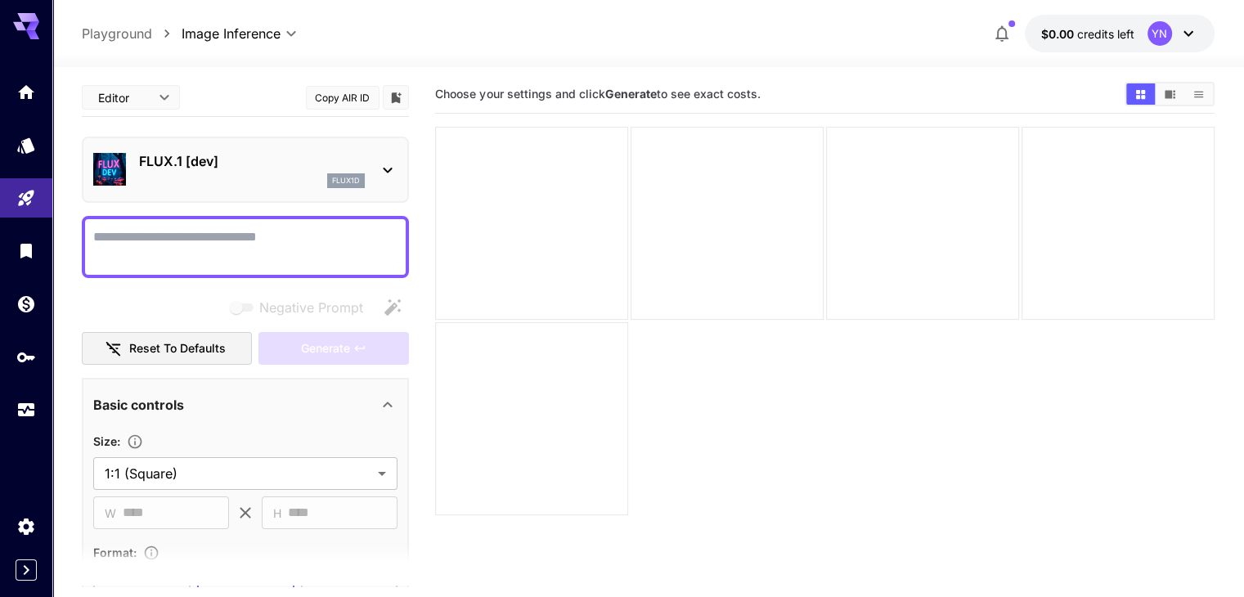
scroll to position [0, 0]
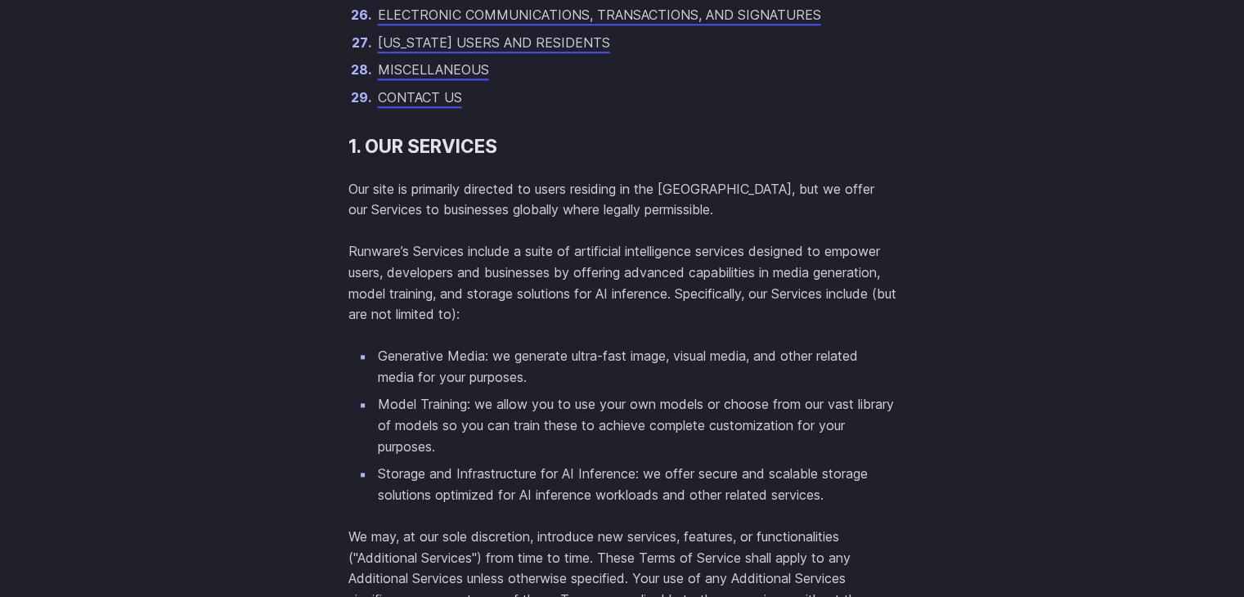
scroll to position [1881, 0]
